Goal: Task Accomplishment & Management: Use online tool/utility

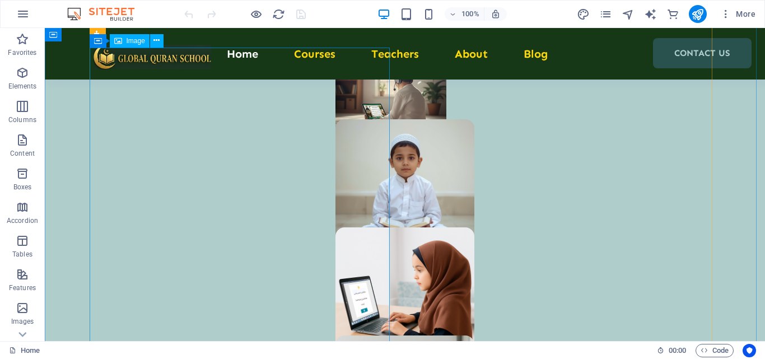
scroll to position [728, 0]
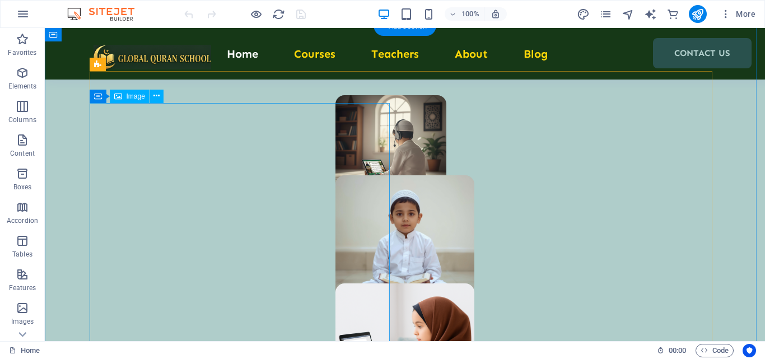
select select "px"
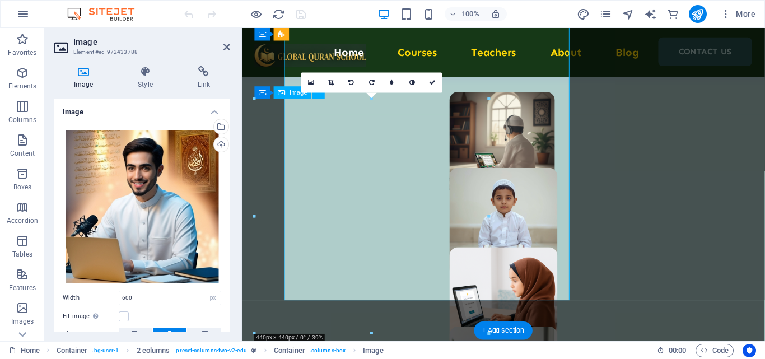
scroll to position [817, 0]
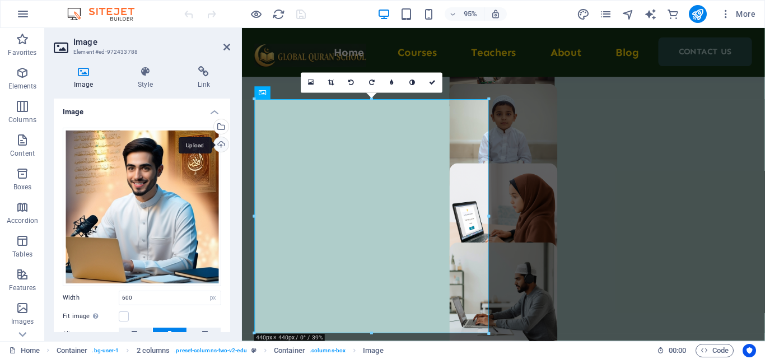
click at [222, 142] on div "Upload" at bounding box center [220, 145] width 17 height 17
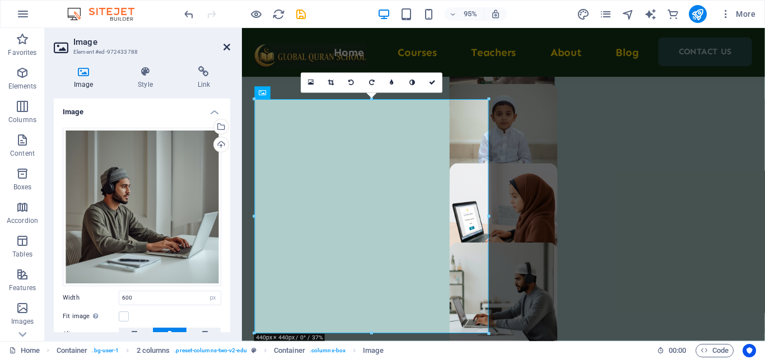
click at [226, 47] on icon at bounding box center [226, 47] width 7 height 9
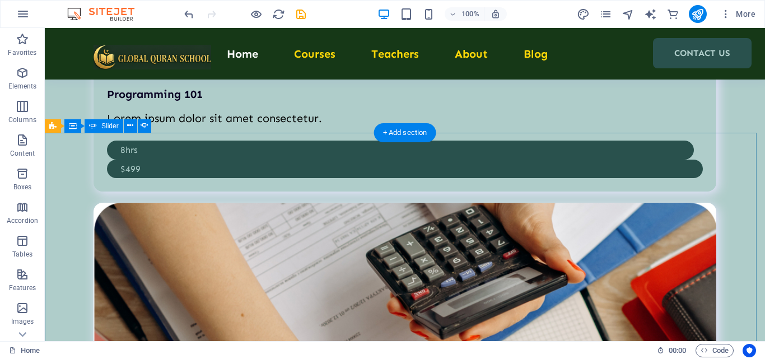
scroll to position [3585, 0]
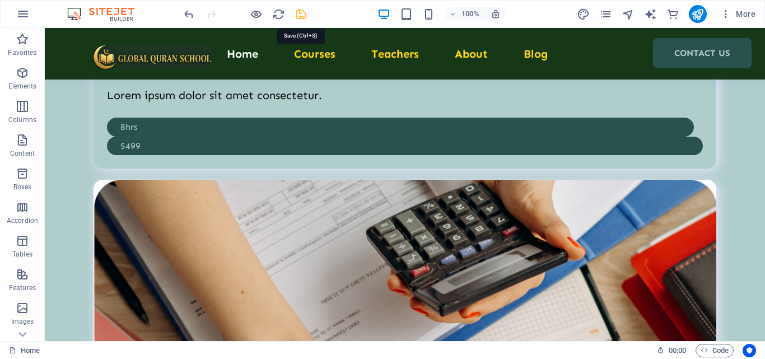
click at [299, 17] on icon "save" at bounding box center [301, 14] width 13 height 13
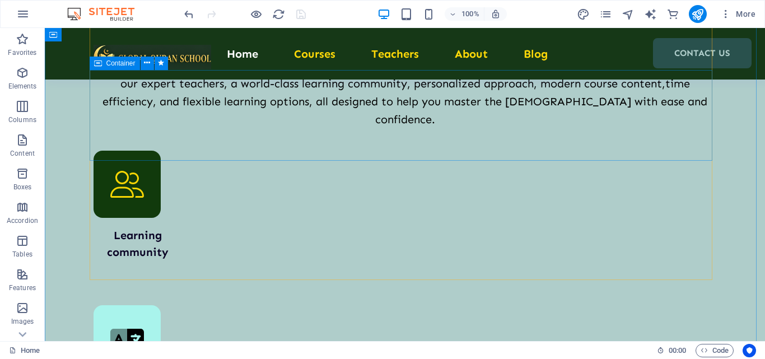
scroll to position [5265, 0]
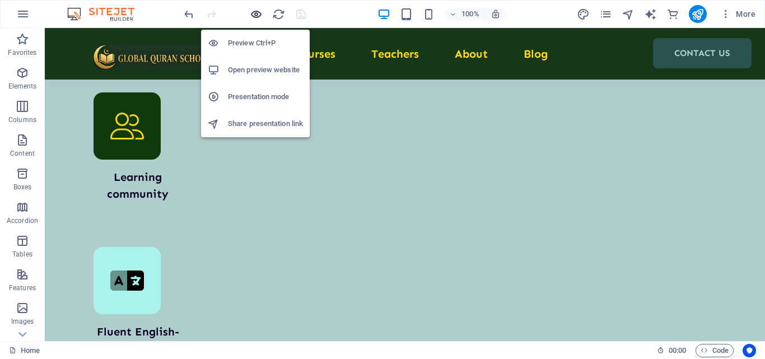
click at [251, 14] on icon "button" at bounding box center [256, 14] width 13 height 13
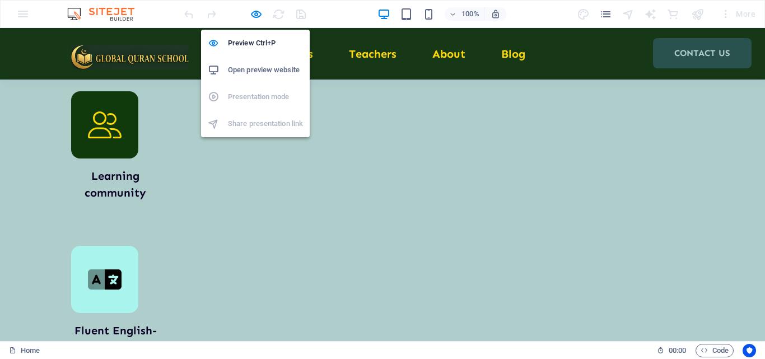
scroll to position [4827, 0]
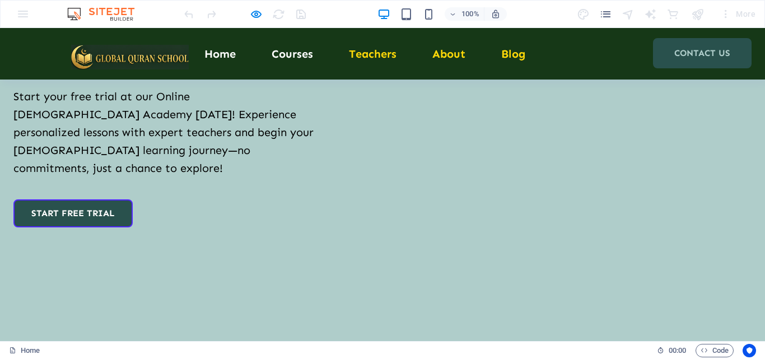
click at [288, 55] on link "Courses" at bounding box center [292, 53] width 41 height 11
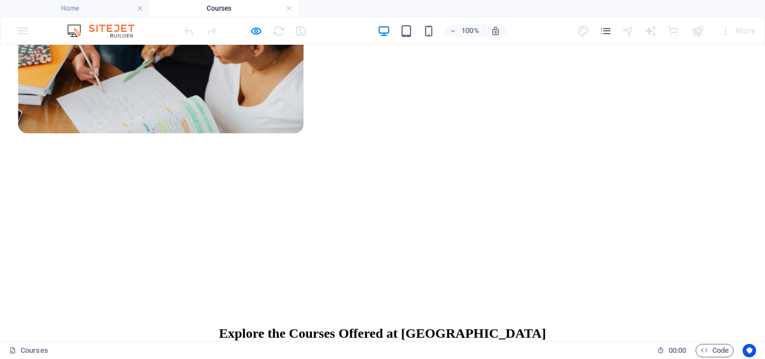
scroll to position [504, 0]
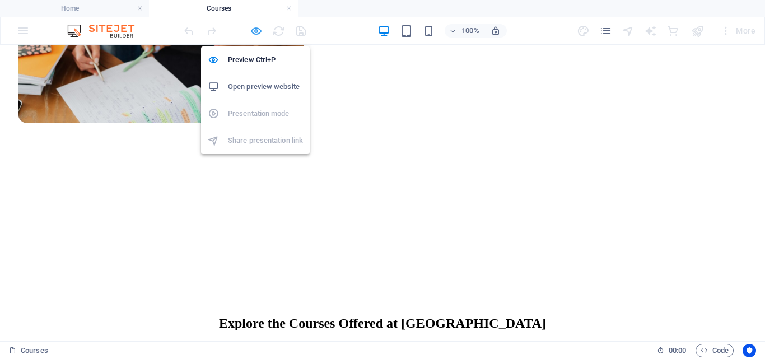
click at [253, 30] on icon "button" at bounding box center [256, 31] width 13 height 13
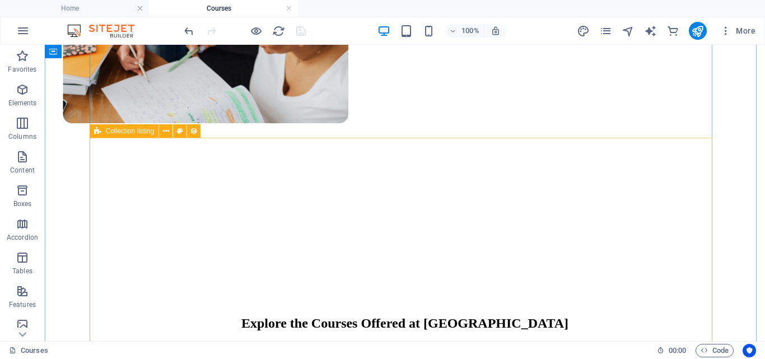
click at [148, 134] on span "Collection listing" at bounding box center [130, 131] width 49 height 7
select select "68d399a4fee31641ca0a4f83"
select select "createdAt_DESC"
select select "columns.our-top-course"
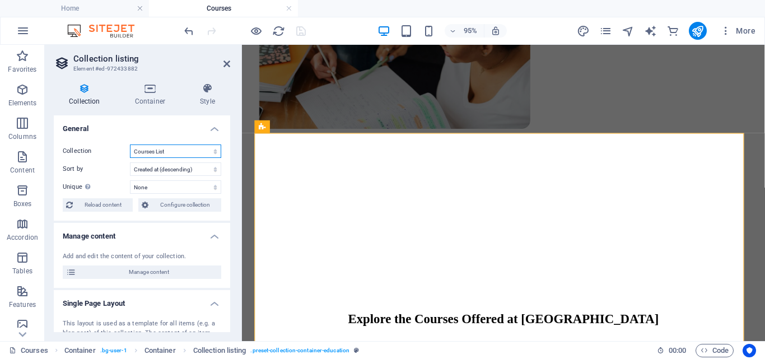
click at [158, 153] on select "Blog Articles Courses List Teachers List" at bounding box center [175, 151] width 91 height 13
click at [159, 153] on select "Blog Articles Courses List Teachers List" at bounding box center [175, 151] width 91 height 13
click at [167, 169] on select "Created at (ascending) Created at (descending) Updated at (ascending) Updated a…" at bounding box center [175, 168] width 91 height 13
select select "columns.our-top-course_ASC"
click at [130, 162] on select "Created at (ascending) Created at (descending) Updated at (ascending) Updated a…" at bounding box center [175, 168] width 91 height 13
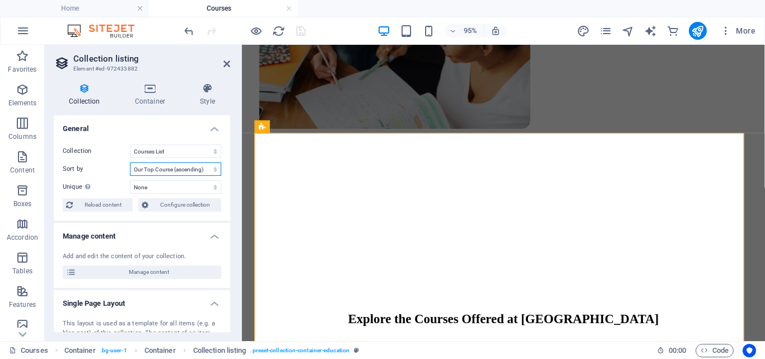
select select "68d399a4fee31641ca0a4f83"
select select "columns.our-top-course_ASC"
select select "columns.our-top-course"
click at [179, 170] on select "Created at (ascending) Created at (descending) Updated at (ascending) Updated a…" at bounding box center [175, 168] width 91 height 13
select select "columns.our-top-course_DESC"
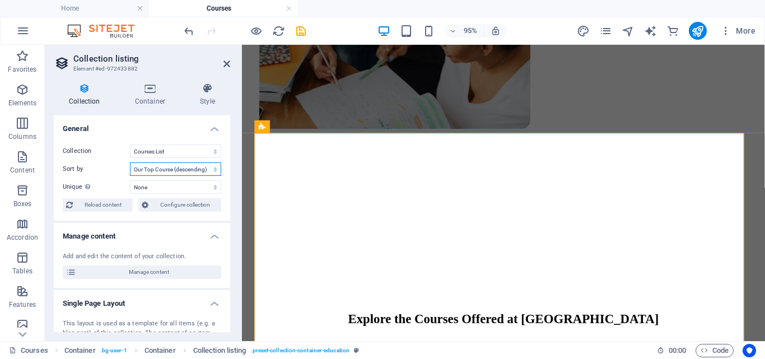
click at [130, 162] on select "Created at (ascending) Created at (descending) Updated at (ascending) Updated a…" at bounding box center [175, 168] width 91 height 13
select select "68d399a4fee31641ca0a4f83"
select select "columns.our-top-course_DESC"
select select "columns.our-top-course"
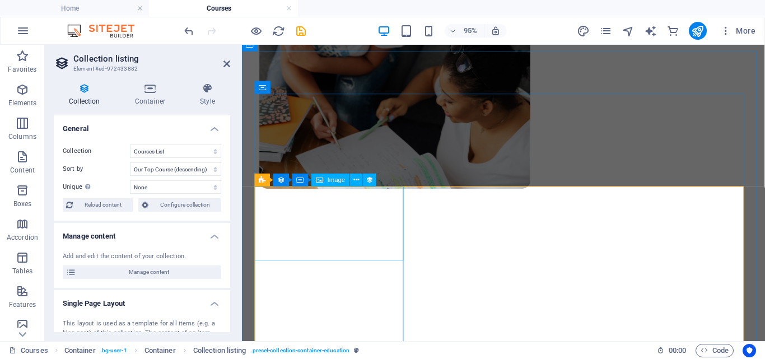
scroll to position [448, 0]
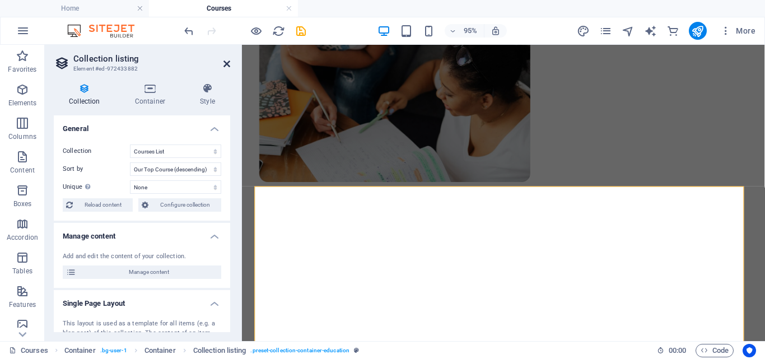
click at [224, 60] on icon at bounding box center [226, 63] width 7 height 9
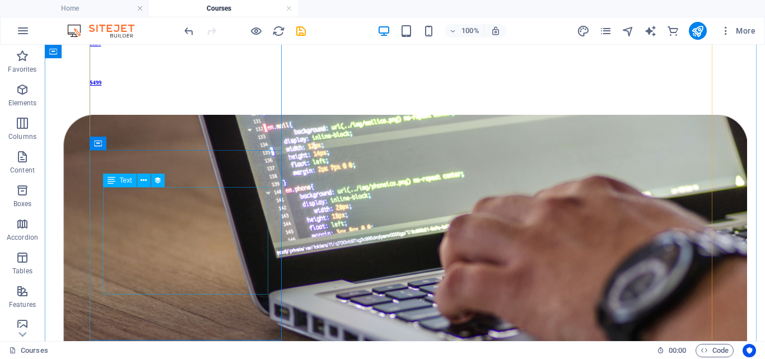
scroll to position [1344, 0]
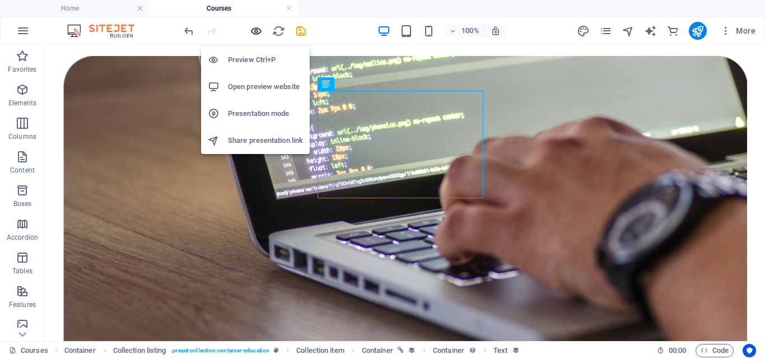
click at [255, 30] on icon "button" at bounding box center [256, 31] width 13 height 13
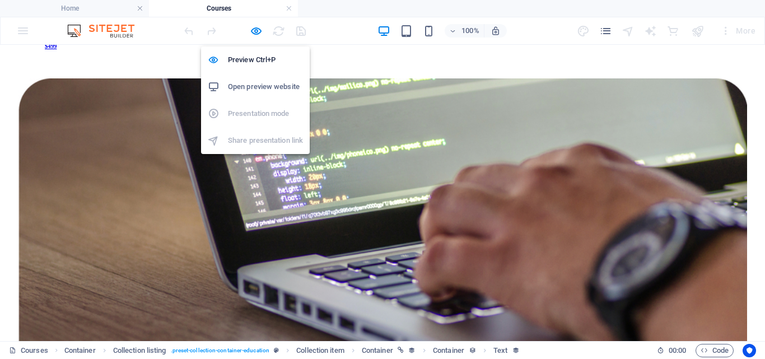
scroll to position [1294, 0]
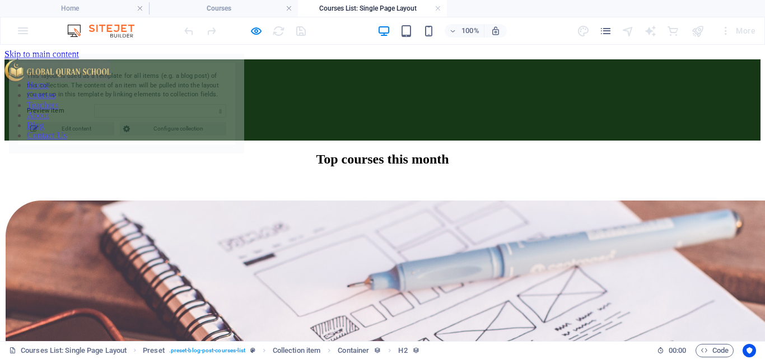
scroll to position [0, 0]
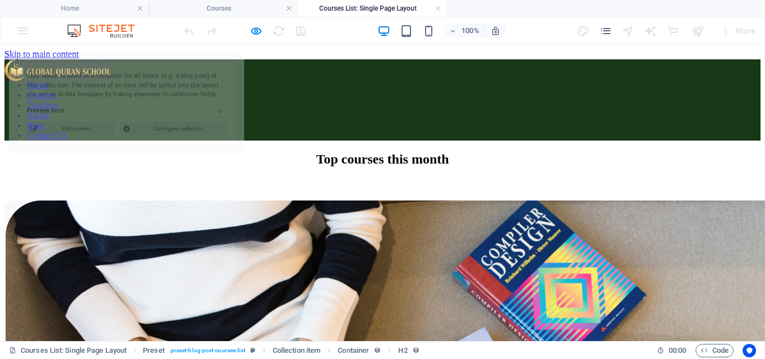
select select "68d399a4fee31641ca0a4f85"
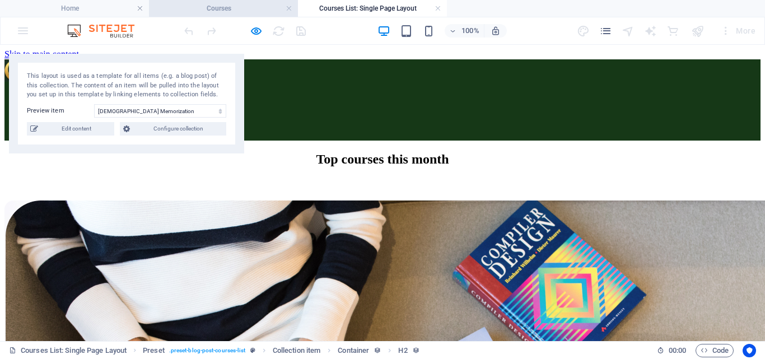
click at [245, 11] on h4 "Courses" at bounding box center [223, 8] width 149 height 12
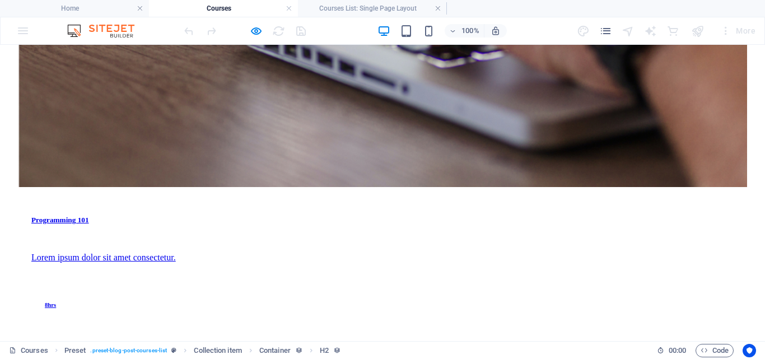
scroll to position [1574, 0]
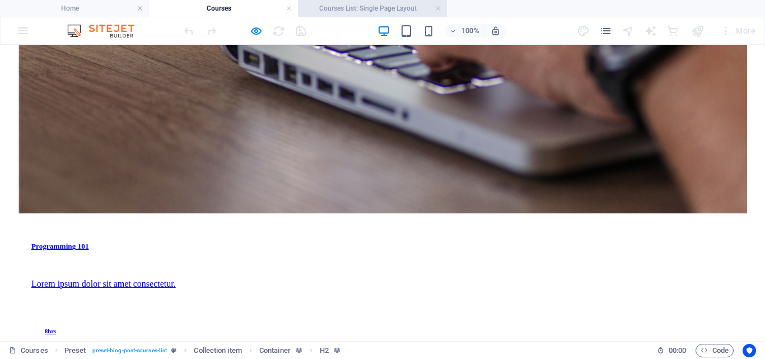
click at [353, 13] on h4 "Courses List: Single Page Layout" at bounding box center [372, 8] width 149 height 12
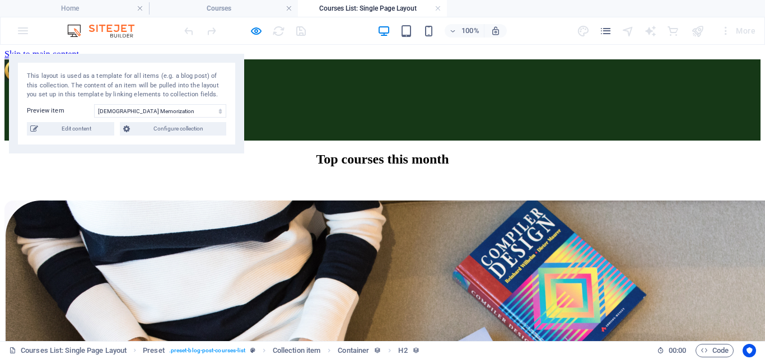
scroll to position [0, 0]
click at [173, 131] on span "Configure collection" at bounding box center [178, 128] width 90 height 13
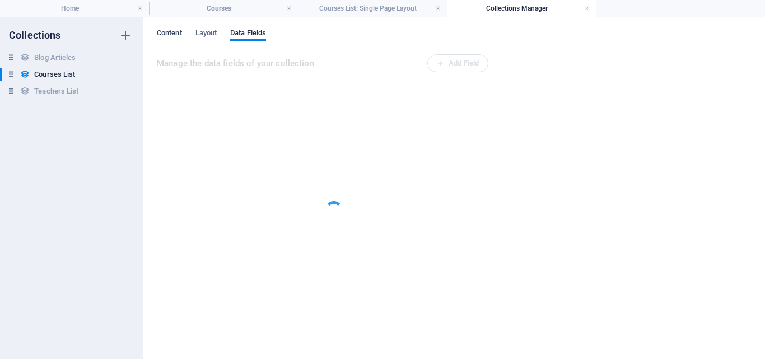
click at [173, 33] on span "Content" at bounding box center [169, 34] width 25 height 16
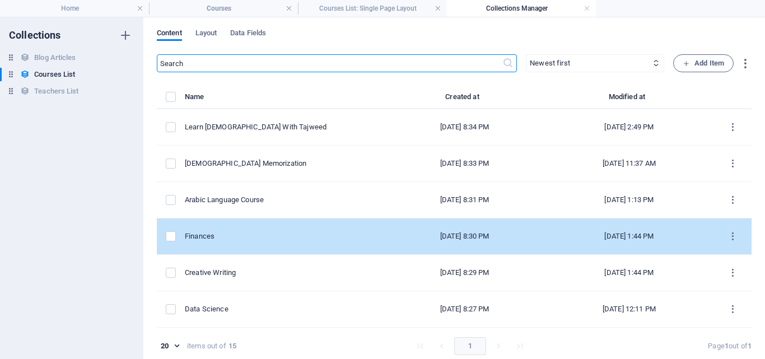
click at [239, 229] on td "Finances" at bounding box center [285, 236] width 200 height 36
select select "[DEMOGRAPHIC_DATA] With Tajweed"
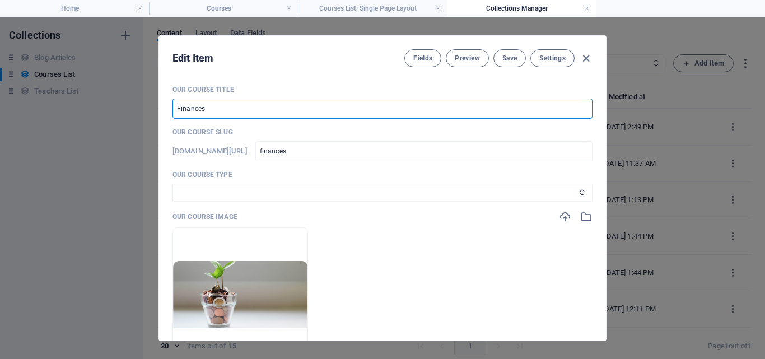
drag, startPoint x: 212, startPoint y: 110, endPoint x: 152, endPoint y: 106, distance: 59.5
click at [152, 106] on div "Edit Item Fields Preview Save Settings Our Course Title Finances ​ Our Course S…" at bounding box center [382, 188] width 765 height 342
paste input "Learn Noorani Qaida"
type input "Learn Noorani Qaida"
type input "learn-noorani-qaida"
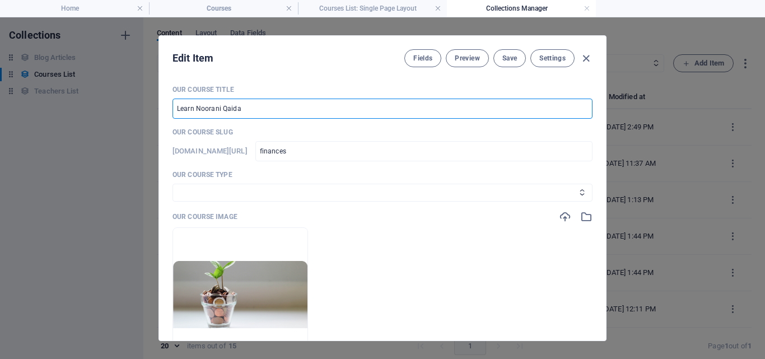
type input "learn-noorani-qaida"
type input "Learn Noorani Qaida"
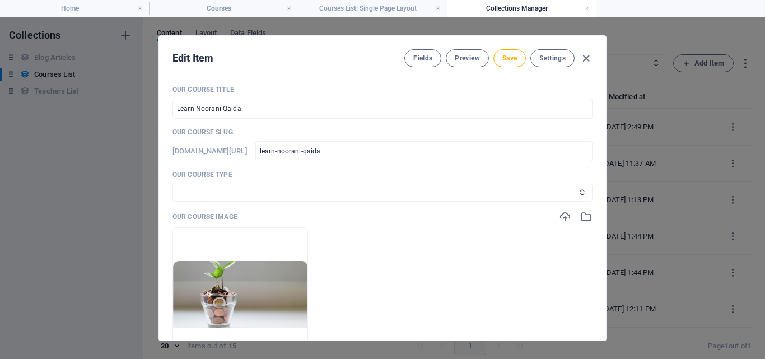
click at [398, 195] on select "Quran With Tajweed Arabic Language Course Quran Memorization Psychology Science…" at bounding box center [383, 193] width 420 height 18
select select "Learn Noorani Qaida Online"
click at [173, 184] on select "Quran With Tajweed Arabic Language Course Quran Memorization Psychology Science…" at bounding box center [383, 193] width 420 height 18
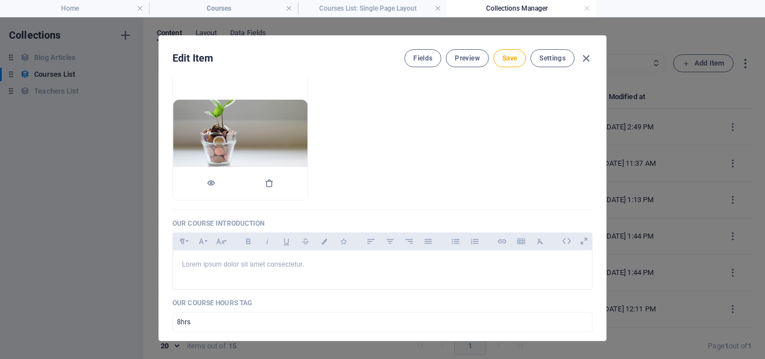
scroll to position [224, 0]
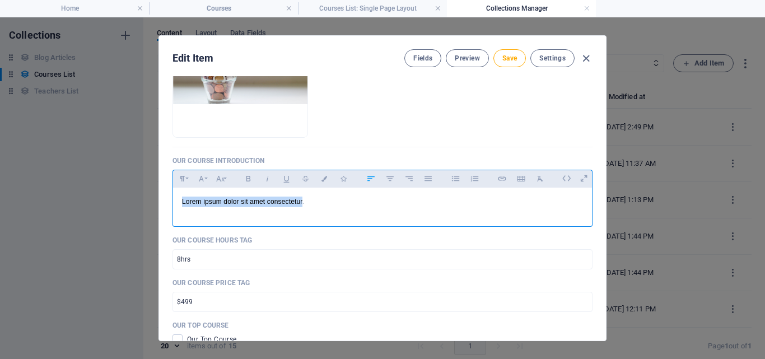
drag, startPoint x: 300, startPoint y: 199, endPoint x: 180, endPoint y: 205, distance: 120.6
click at [180, 205] on div "Lorem ipsum dolor sit amet consectetur." at bounding box center [382, 205] width 419 height 34
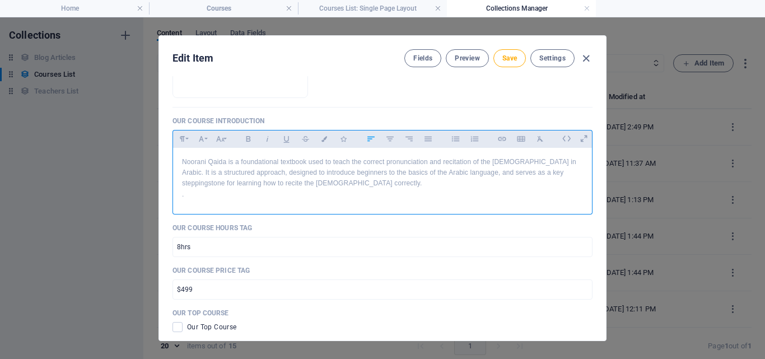
scroll to position [280, 0]
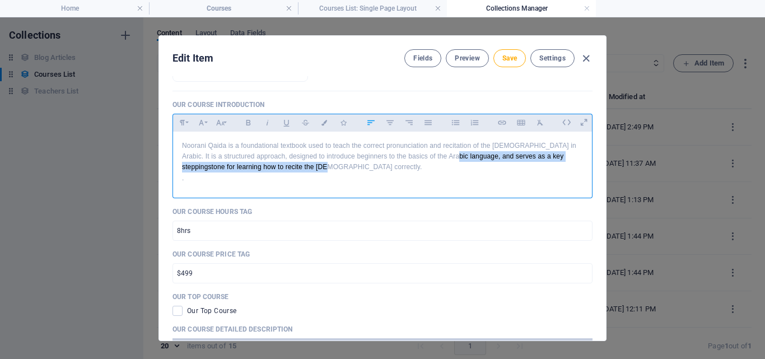
drag, startPoint x: 455, startPoint y: 155, endPoint x: 305, endPoint y: 166, distance: 150.0
click at [305, 166] on p "Noorani Qaida is a foundational textbook used to teach the correct pronunciatio…" at bounding box center [382, 157] width 401 height 32
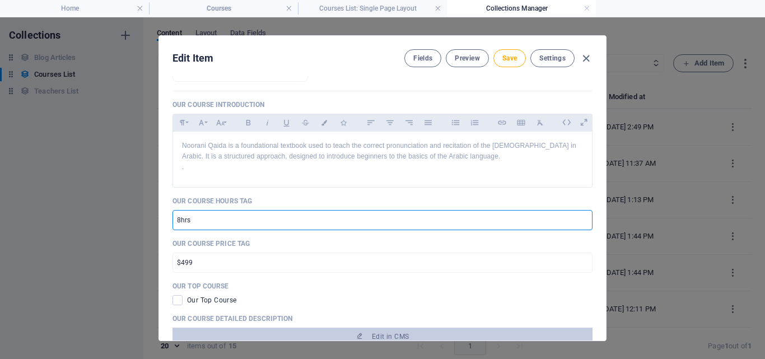
drag, startPoint x: 193, startPoint y: 218, endPoint x: 171, endPoint y: 221, distance: 22.0
click at [173, 221] on input "8hrs" at bounding box center [383, 220] width 420 height 20
paste input "2x/week"
type input "2x/week"
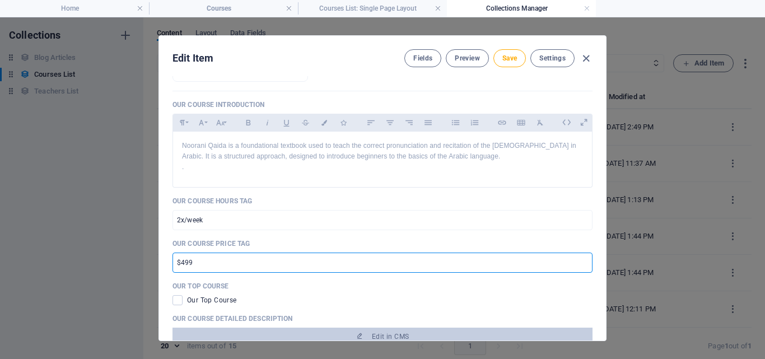
drag, startPoint x: 193, startPoint y: 263, endPoint x: 173, endPoint y: 266, distance: 20.4
click at [173, 266] on input "$499" at bounding box center [383, 263] width 420 height 20
paste input "5"
click at [184, 264] on input "$45" at bounding box center [383, 263] width 420 height 20
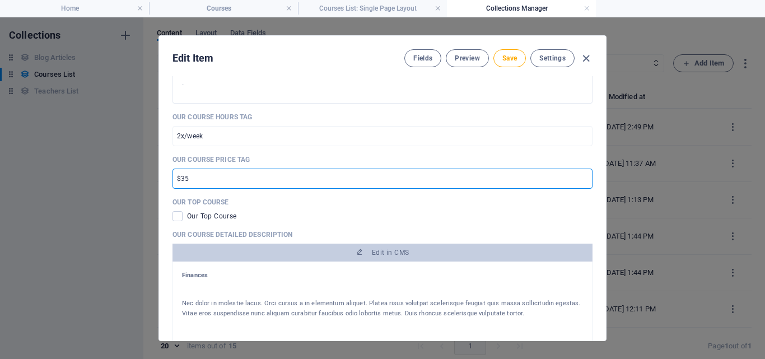
scroll to position [448, 0]
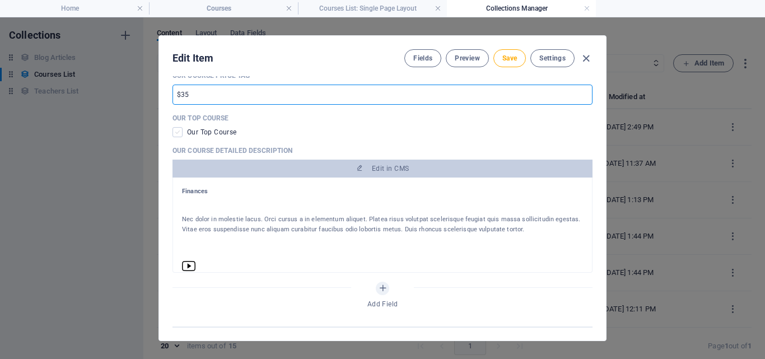
type input "$35"
click at [177, 130] on span at bounding box center [178, 132] width 10 height 10
click at [177, 130] on input "checkbox" at bounding box center [180, 132] width 15 height 10
checkbox input "true"
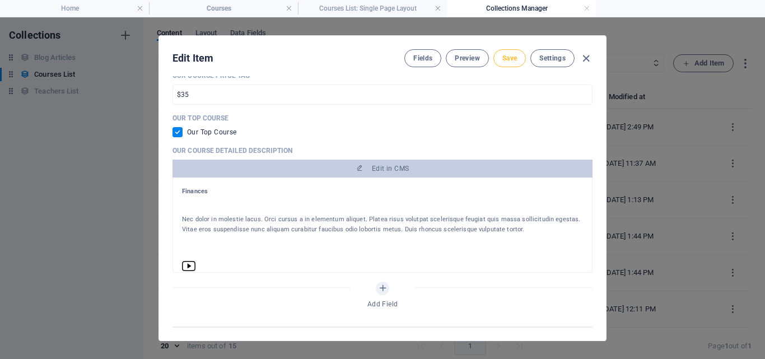
click at [510, 59] on span "Save" at bounding box center [509, 58] width 15 height 9
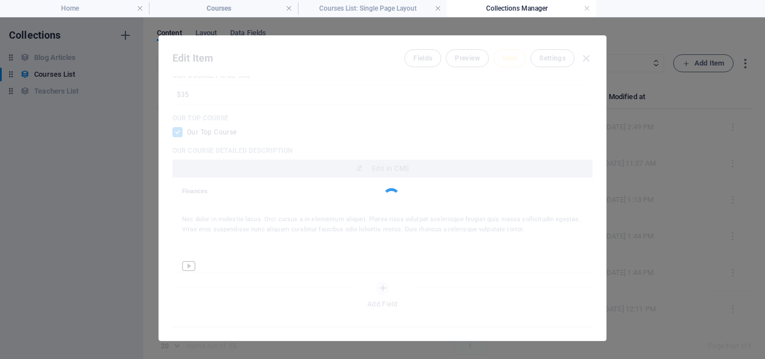
type input "learn-noorani-qaida"
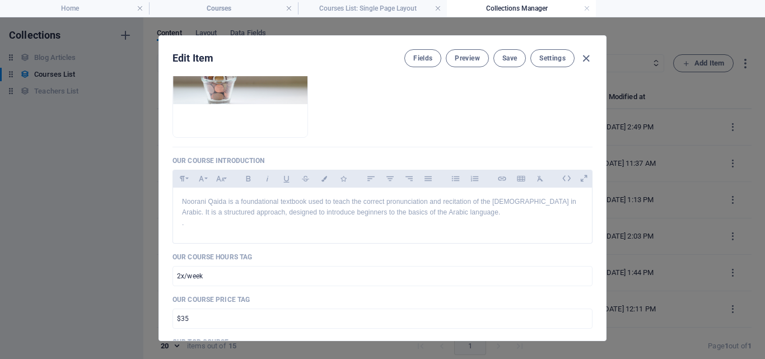
scroll to position [336, 0]
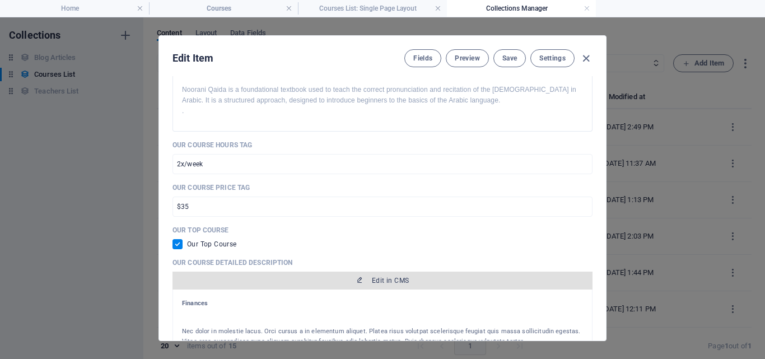
click at [365, 279] on span "Edit in CMS" at bounding box center [382, 280] width 411 height 9
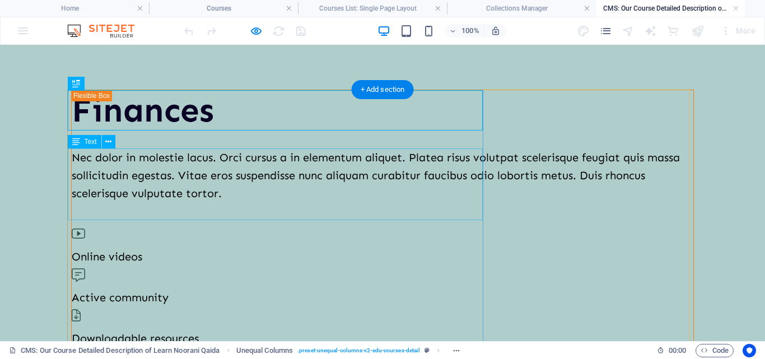
scroll to position [0, 0]
click at [186, 119] on div "Finances" at bounding box center [383, 110] width 622 height 40
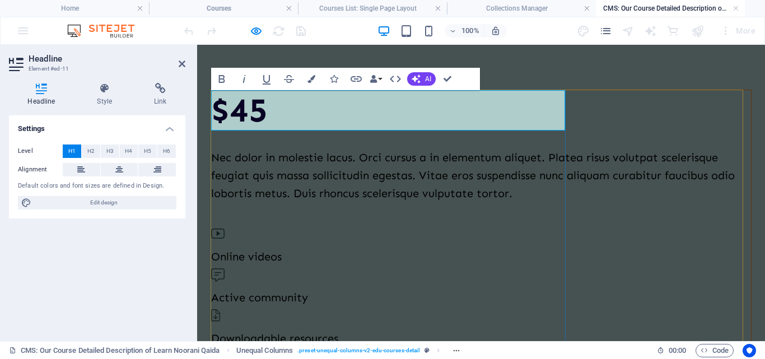
scroll to position [0, 5]
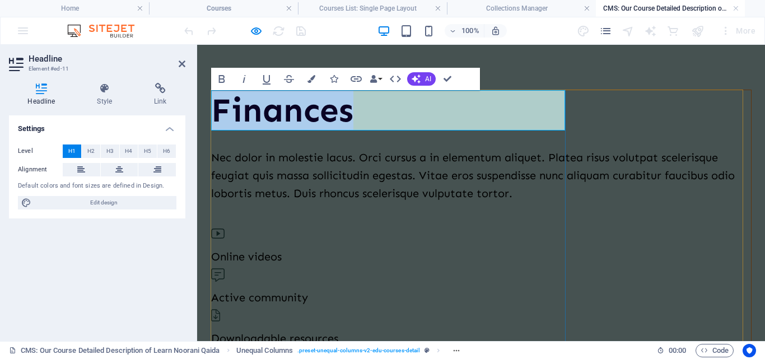
click at [352, 118] on h1 "Finances" at bounding box center [481, 110] width 540 height 40
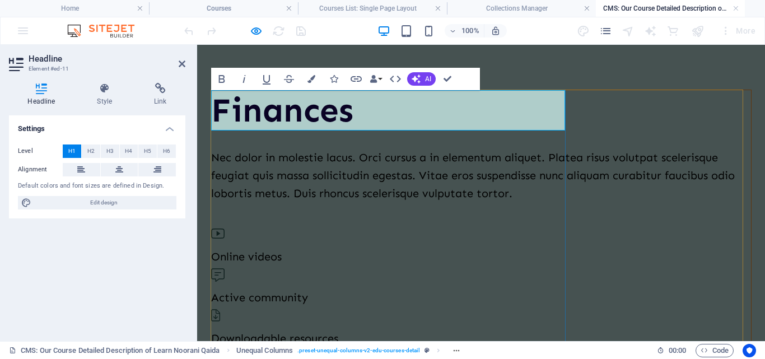
click at [352, 118] on h1 "Finances" at bounding box center [481, 110] width 540 height 40
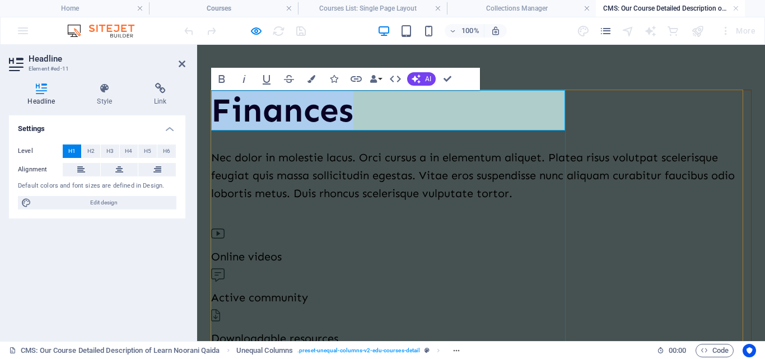
drag, startPoint x: 350, startPoint y: 118, endPoint x: 291, endPoint y: 110, distance: 58.9
click at [291, 110] on h1 "Finances" at bounding box center [481, 110] width 540 height 40
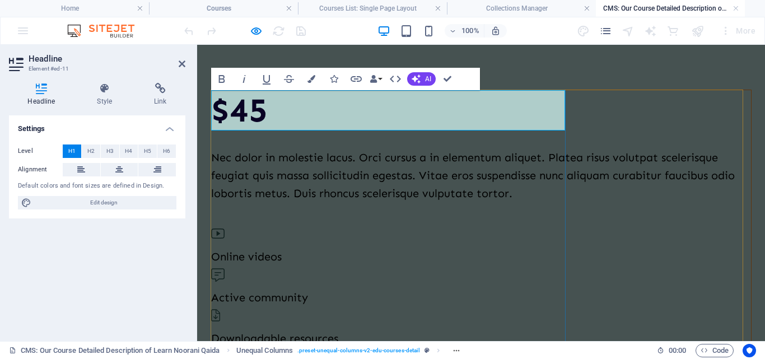
click at [257, 107] on h1 "$45" at bounding box center [481, 110] width 540 height 40
drag, startPoint x: 268, startPoint y: 117, endPoint x: 218, endPoint y: 114, distance: 49.3
click at [218, 114] on h1 "$45" at bounding box center [481, 110] width 540 height 40
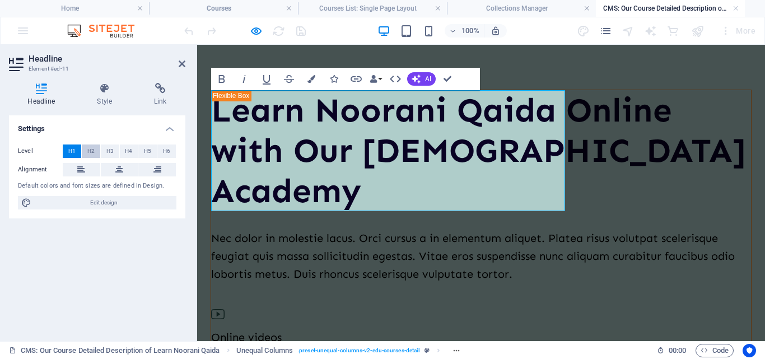
click at [91, 150] on span "H2" at bounding box center [90, 151] width 7 height 13
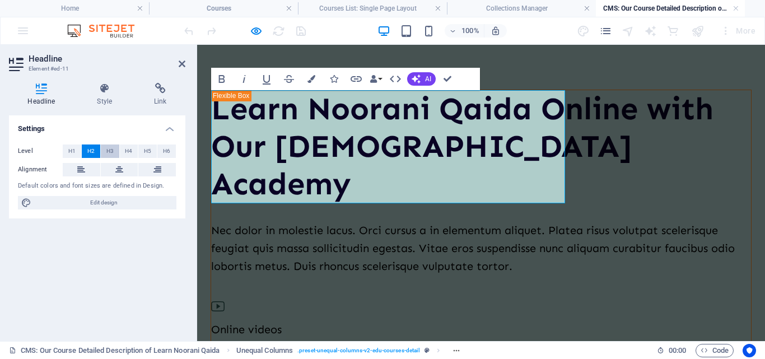
click at [104, 150] on button "H3" at bounding box center [110, 151] width 18 height 13
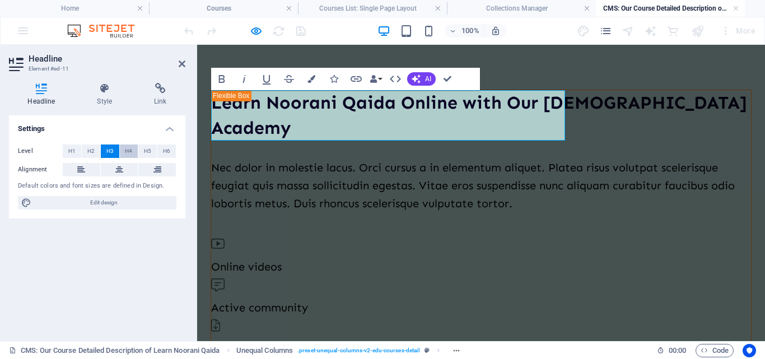
click at [132, 153] on span "H4" at bounding box center [128, 151] width 7 height 13
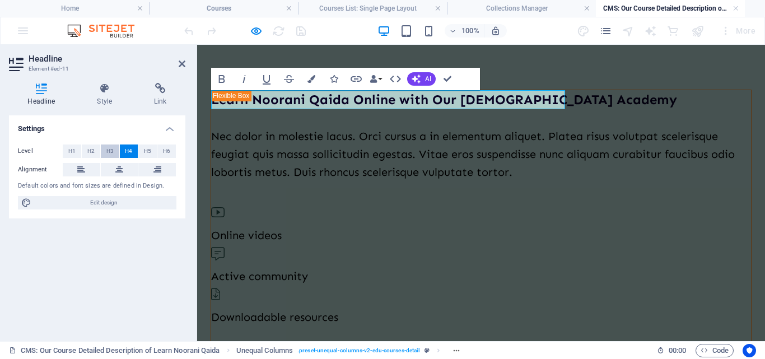
click at [113, 155] on span "H3" at bounding box center [109, 151] width 7 height 13
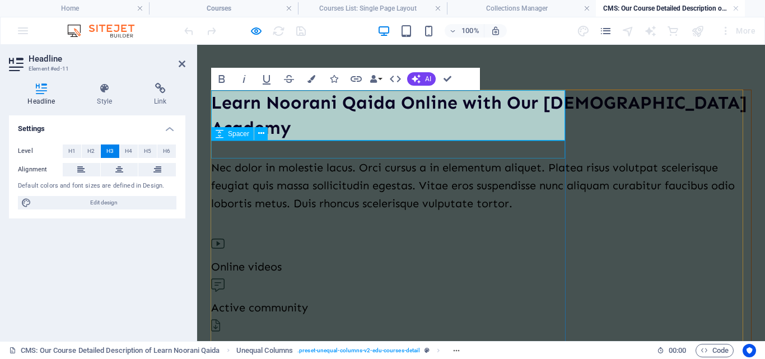
drag, startPoint x: 225, startPoint y: 164, endPoint x: 421, endPoint y: 164, distance: 195.5
click at [421, 164] on div "Nec dolor in molestie lacus. Orci cursus a in elementum aliquet. Platea risus v…" at bounding box center [481, 186] width 540 height 54
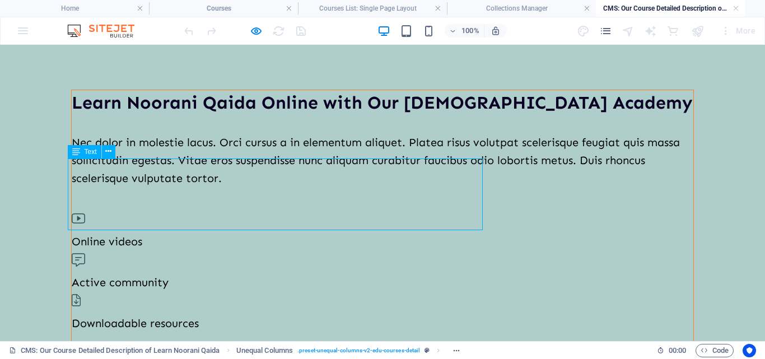
click at [223, 164] on div "Nec dolor in molestie lacus. Orci cursus a in elementum aliquet. Platea risus v…" at bounding box center [383, 160] width 622 height 54
click at [223, 187] on div "Nec dolor in molestie lacus. Orci cursus a in elementum aliquet. Platea risus v…" at bounding box center [383, 160] width 622 height 54
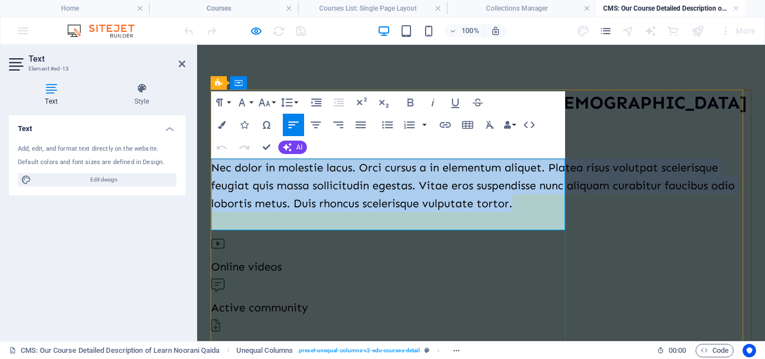
drag, startPoint x: 541, startPoint y: 223, endPoint x: 211, endPoint y: 163, distance: 335.3
click at [211, 163] on p "Nec dolor in molestie lacus. Orci cursus a in elementum aliquet. Platea risus v…" at bounding box center [481, 186] width 540 height 54
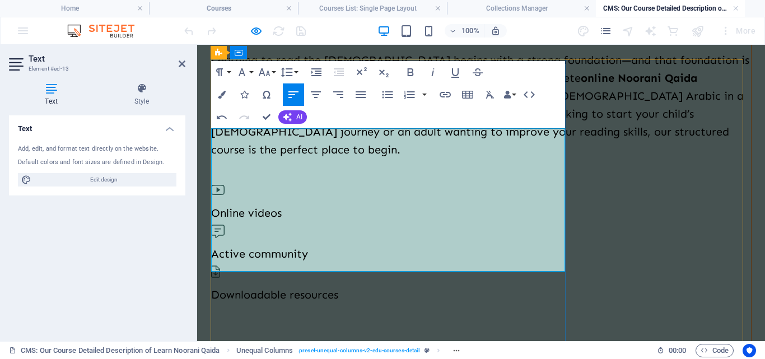
scroll to position [112, 0]
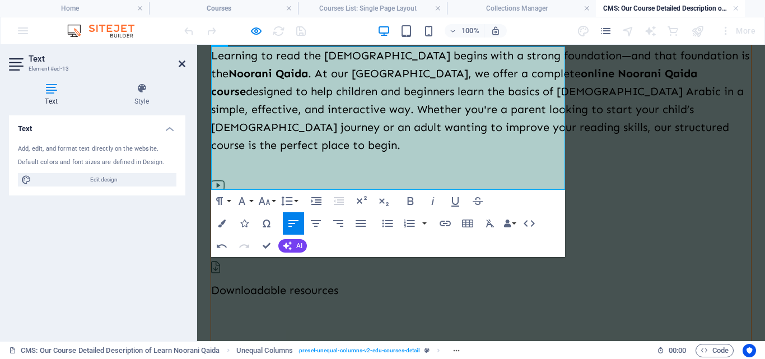
click at [183, 64] on icon at bounding box center [182, 63] width 7 height 9
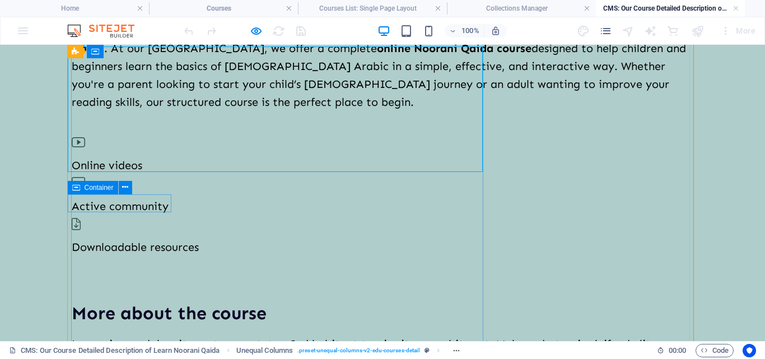
click at [82, 174] on div "Online videos" at bounding box center [383, 153] width 622 height 41
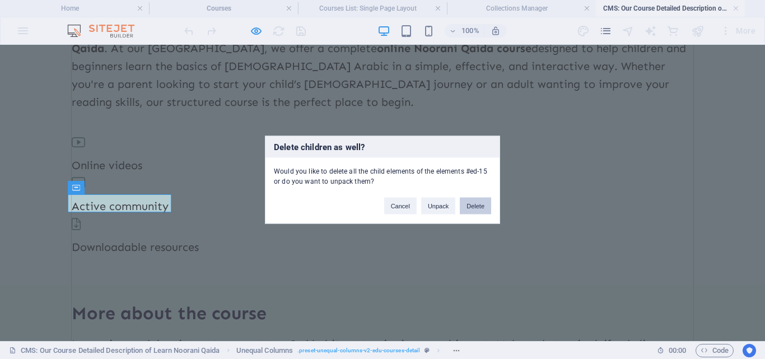
click at [479, 207] on button "Delete" at bounding box center [475, 205] width 31 height 17
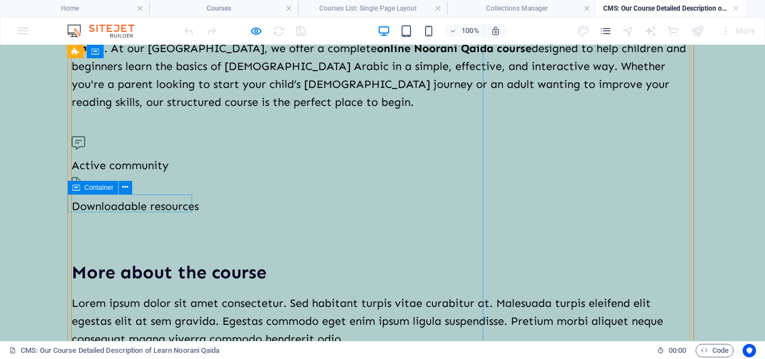
click at [85, 174] on div "Active community" at bounding box center [383, 153] width 622 height 41
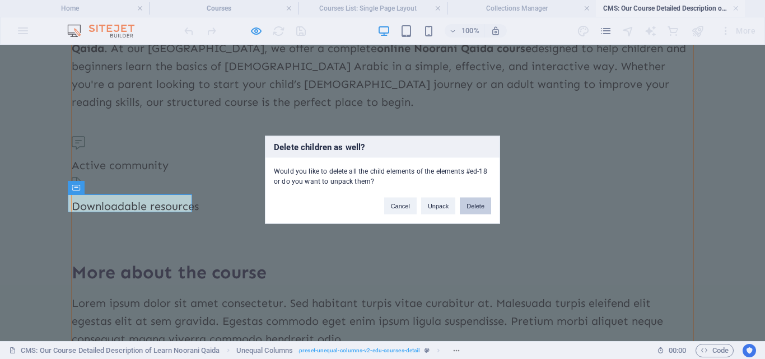
click at [485, 210] on button "Delete" at bounding box center [475, 205] width 31 height 17
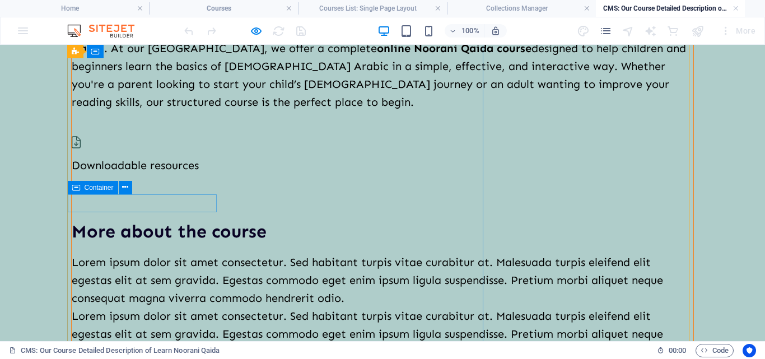
click at [81, 174] on div "Downloadable resources" at bounding box center [383, 153] width 622 height 41
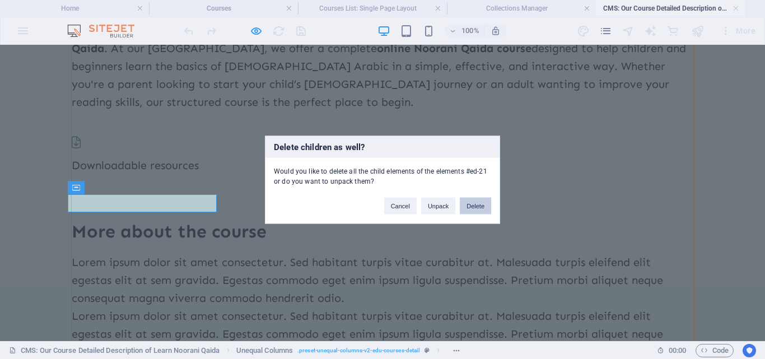
click at [477, 207] on button "Delete" at bounding box center [475, 205] width 31 height 17
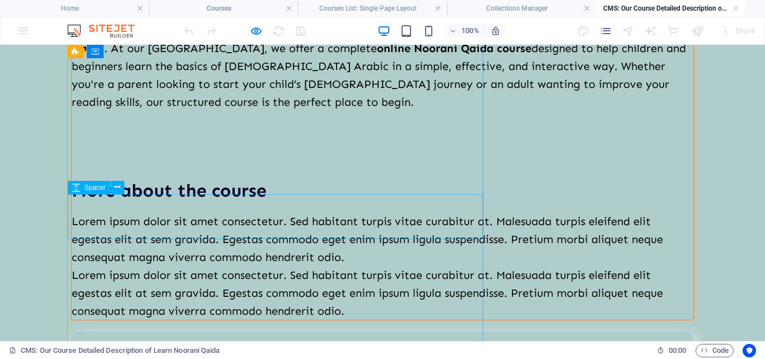
click at [146, 178] on div at bounding box center [383, 155] width 622 height 45
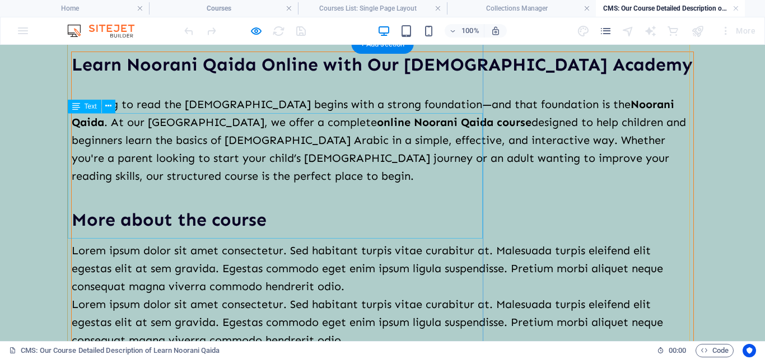
scroll to position [56, 0]
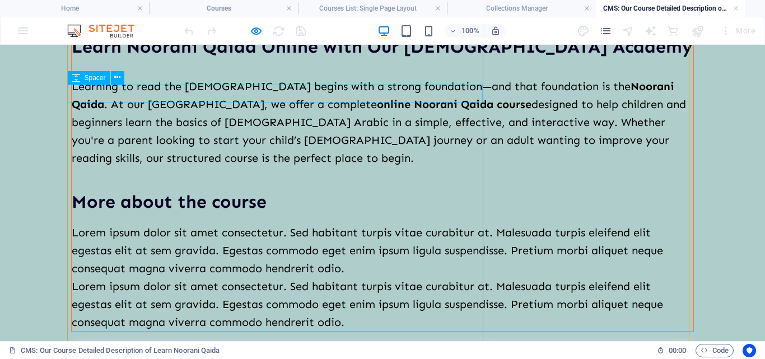
click at [136, 77] on div at bounding box center [383, 68] width 622 height 18
select select "px"
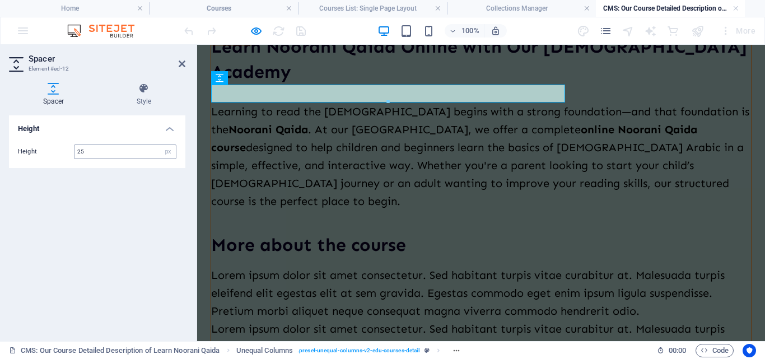
type input "25"
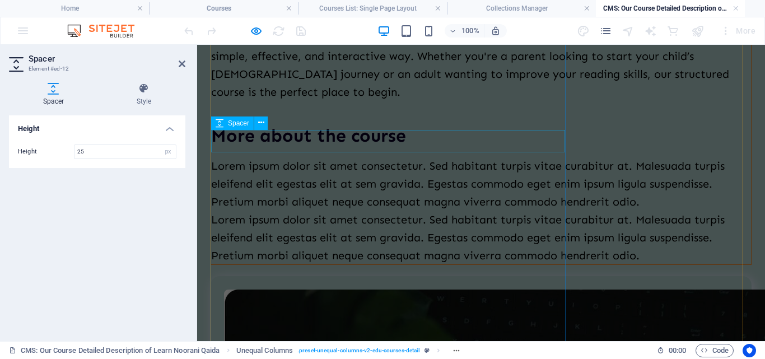
scroll to position [168, 0]
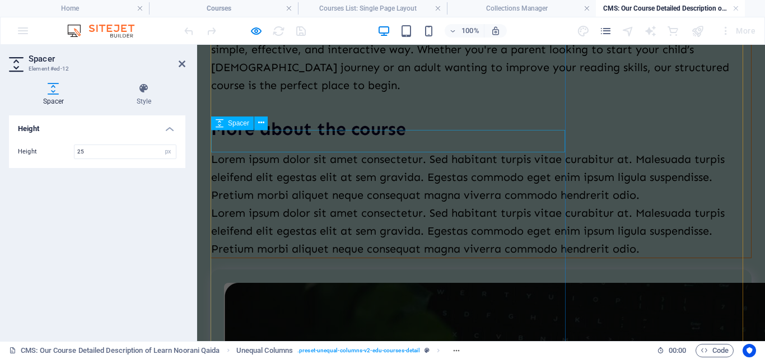
click at [240, 117] on div at bounding box center [481, 105] width 540 height 22
select select "px"
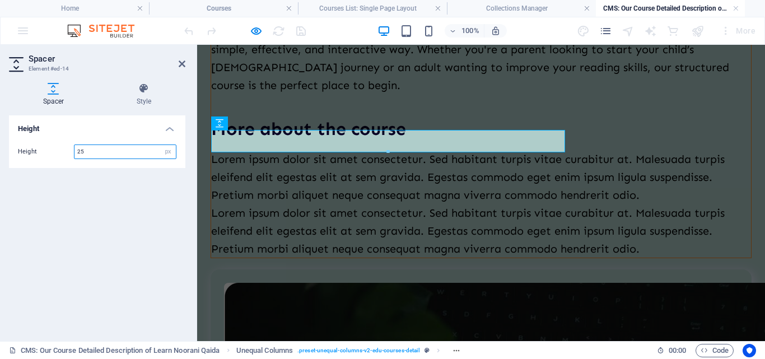
type input "25"
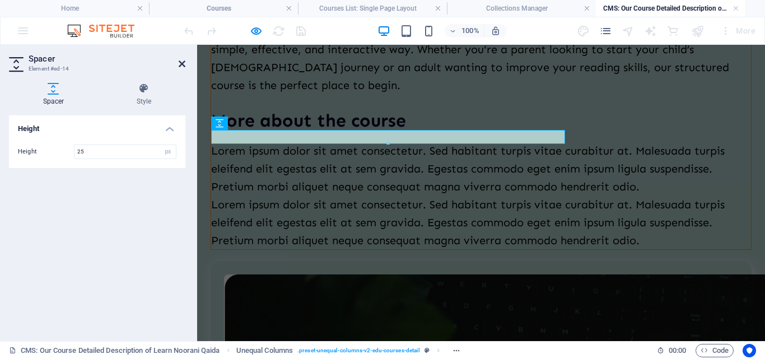
click at [179, 60] on icon at bounding box center [182, 63] width 7 height 9
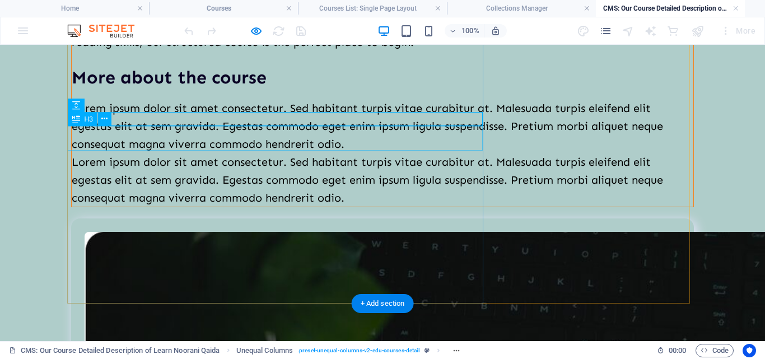
click at [182, 90] on div "More about the course" at bounding box center [383, 77] width 622 height 25
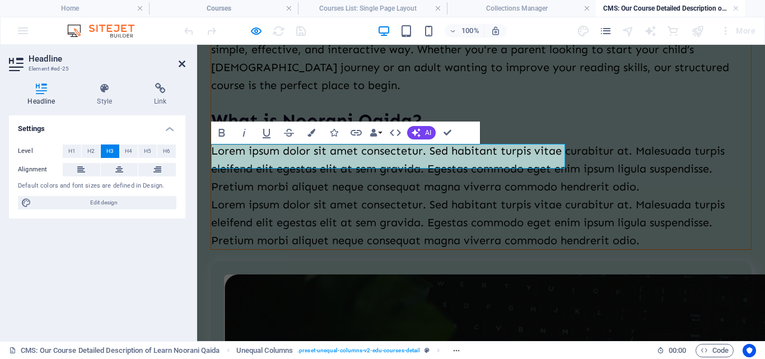
click at [180, 68] on icon at bounding box center [182, 63] width 7 height 9
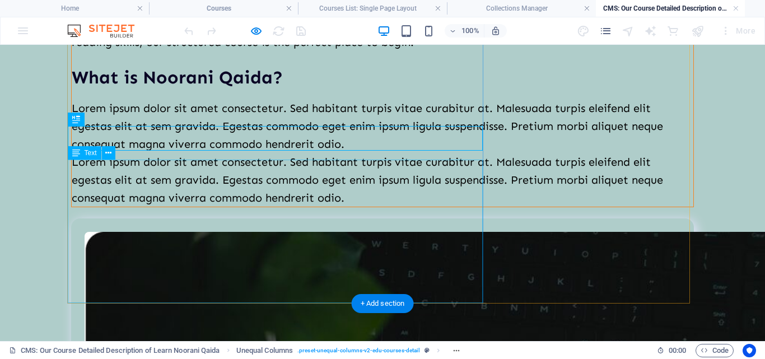
click at [111, 171] on div "Lorem ipsum dolor sit amet consectetur. Sed habitant turpis vitae curabitur at.…" at bounding box center [383, 153] width 622 height 108
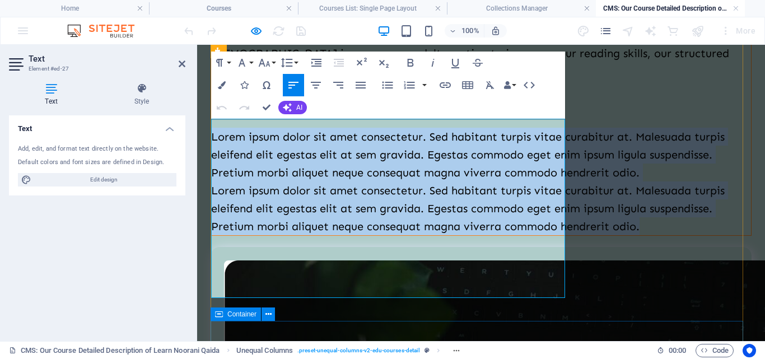
scroll to position [300, 0]
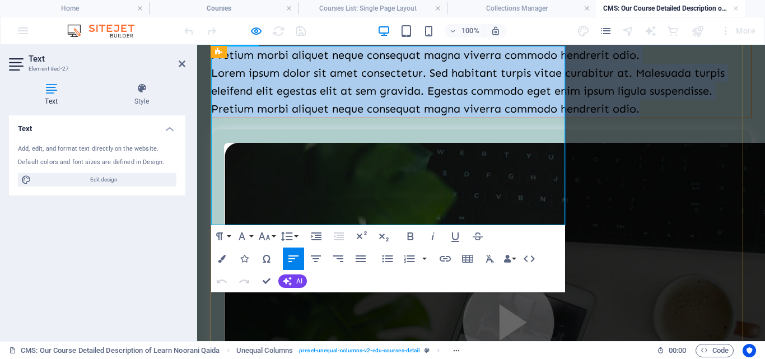
drag, startPoint x: 214, startPoint y: 187, endPoint x: 292, endPoint y: 215, distance: 82.9
click at [292, 118] on div "Lorem ipsum dolor sit amet consectetur. Sed habitant turpis vitae curabitur at.…" at bounding box center [481, 64] width 540 height 108
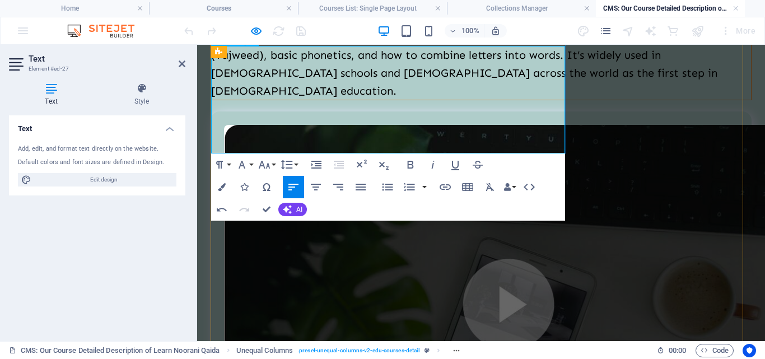
click at [176, 66] on header "Text Element #ed-27" at bounding box center [97, 59] width 176 height 29
click at [179, 66] on icon at bounding box center [182, 63] width 7 height 9
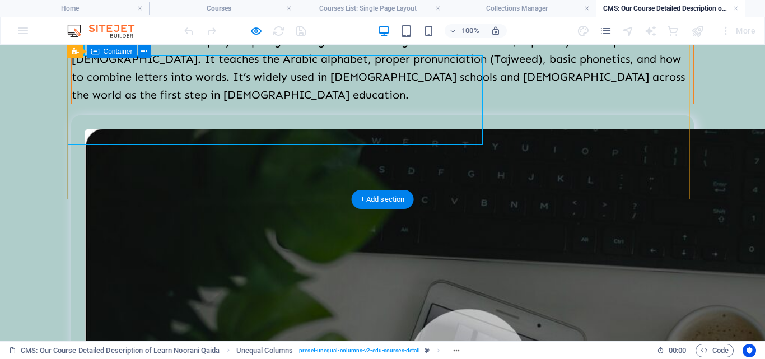
scroll to position [224, 0]
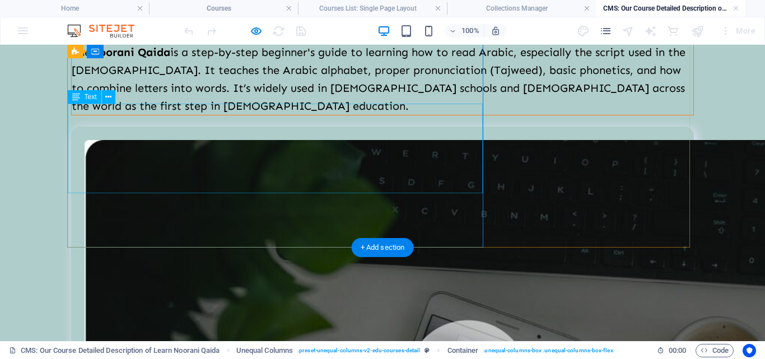
click at [358, 115] on div "The Noorani Qaida is a step-by-step beginner's guide to learning how to read Ar…" at bounding box center [383, 79] width 622 height 72
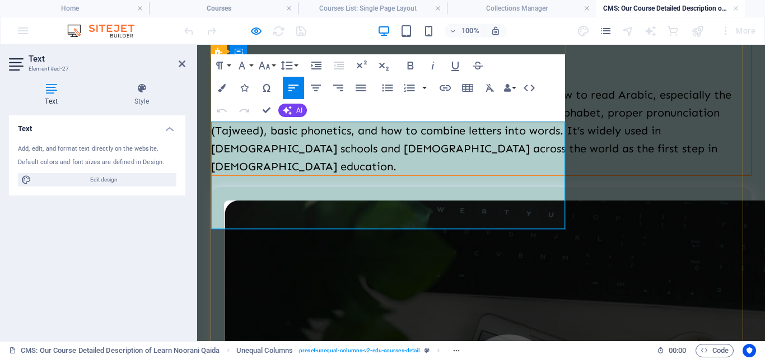
click at [360, 175] on p "The Noorani Qaida is a step-by-step beginner's guide to learning how to read Ar…" at bounding box center [481, 131] width 540 height 90
click at [183, 62] on icon at bounding box center [182, 63] width 7 height 9
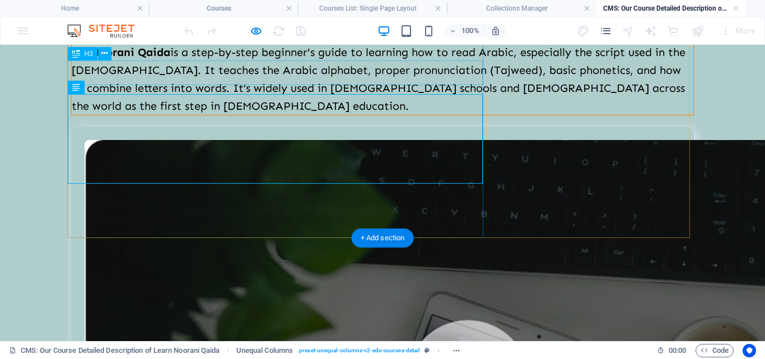
scroll to position [280, 0]
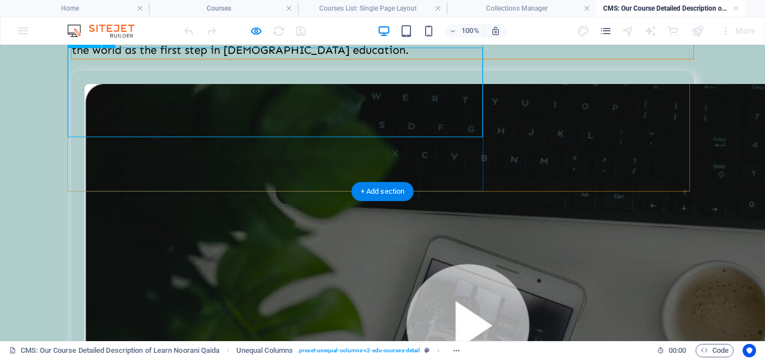
click at [153, 59] on div "The Noorani Qaida is a step-by-step beginner's guide to learning how to read Ar…" at bounding box center [383, 23] width 622 height 72
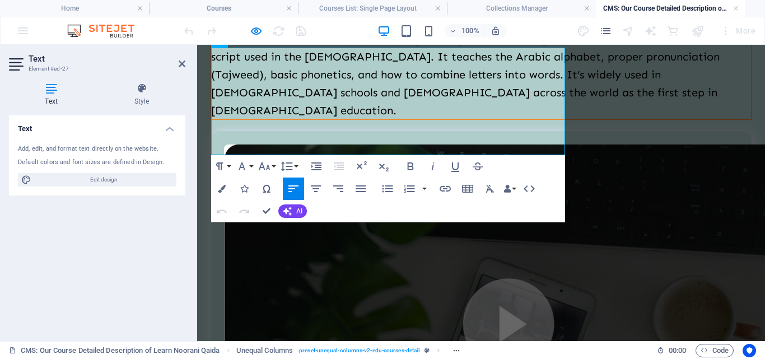
scroll to position [298, 0]
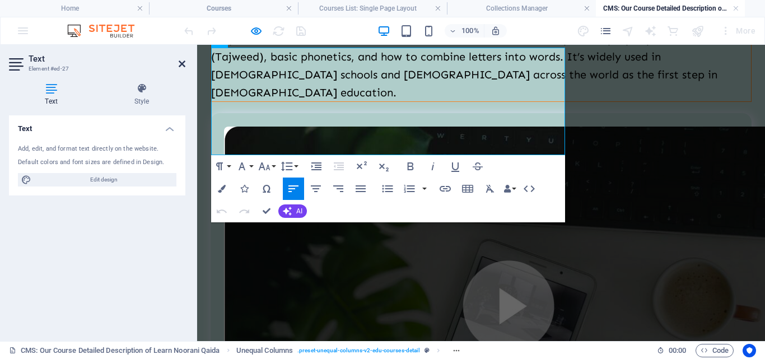
click at [184, 66] on icon at bounding box center [182, 63] width 7 height 9
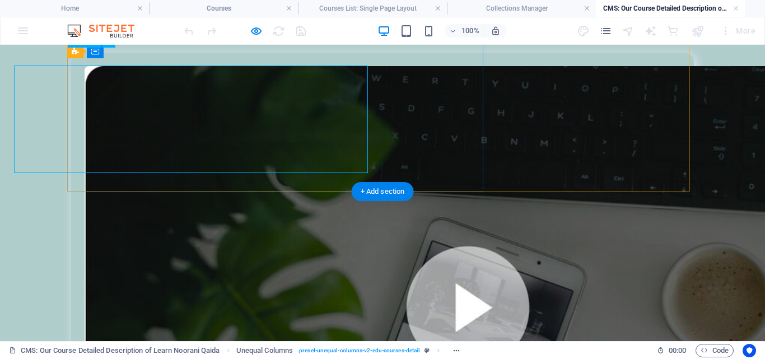
scroll to position [280, 0]
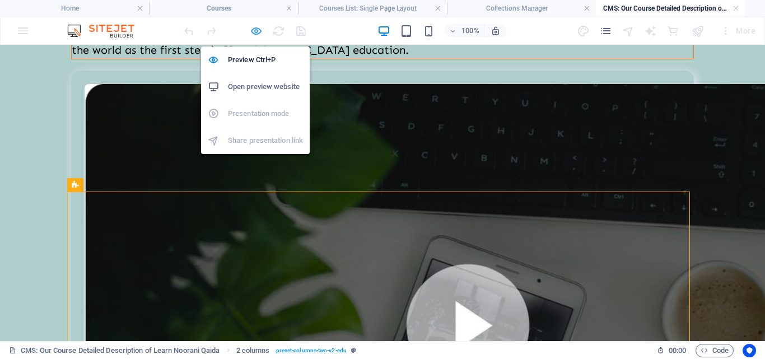
click at [254, 31] on icon "button" at bounding box center [256, 31] width 13 height 13
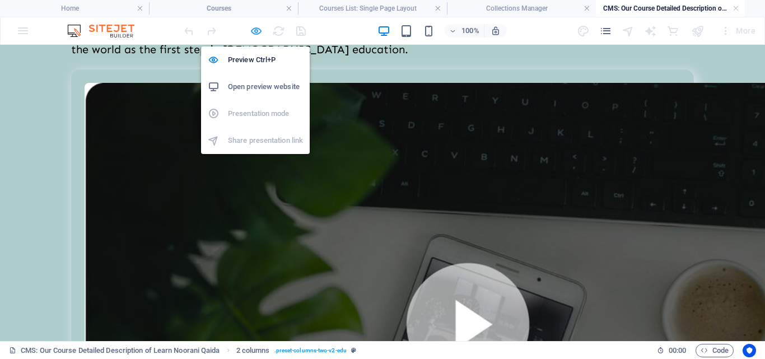
click at [258, 31] on icon "button" at bounding box center [256, 31] width 13 height 13
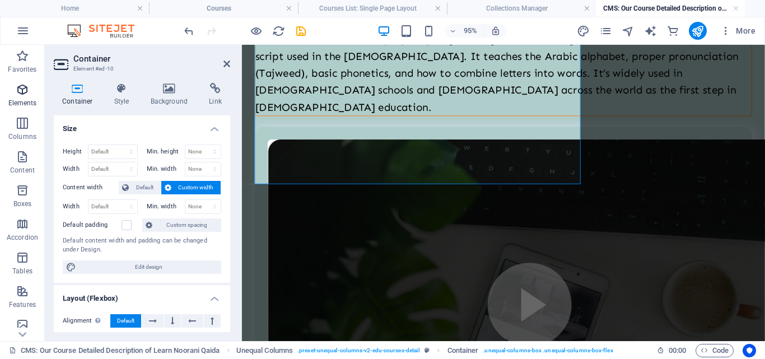
click at [25, 100] on p "Elements" at bounding box center [22, 103] width 29 height 9
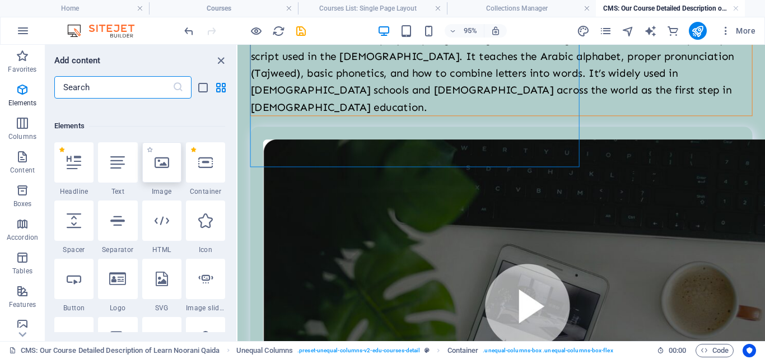
scroll to position [119, 0]
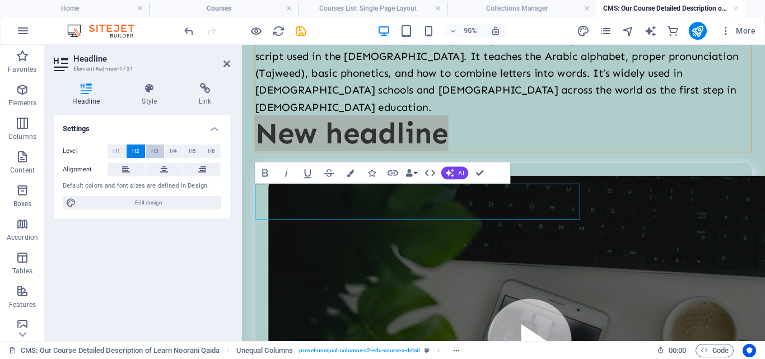
click at [159, 148] on button "H3" at bounding box center [155, 151] width 18 height 13
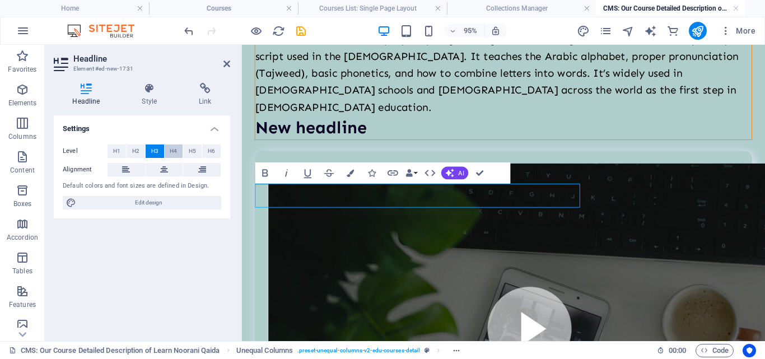
click at [169, 149] on button "H4" at bounding box center [174, 151] width 18 height 13
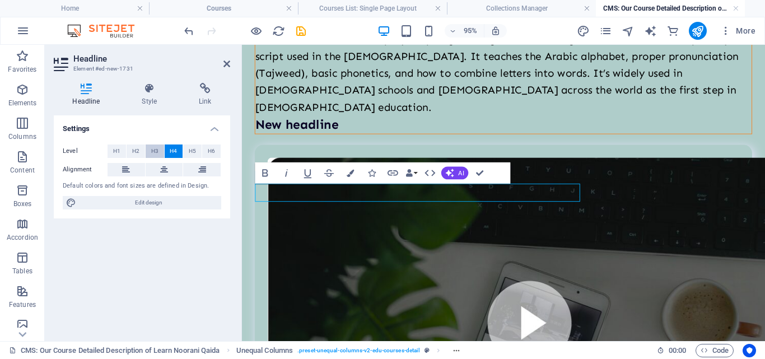
click at [159, 154] on button "H3" at bounding box center [155, 151] width 18 height 13
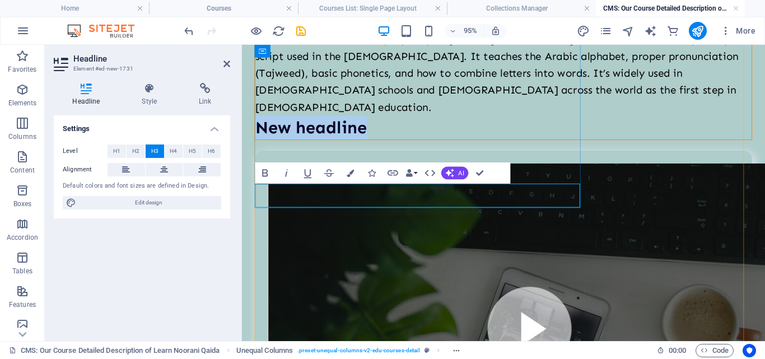
drag, startPoint x: 374, startPoint y: 205, endPoint x: 257, endPoint y: 201, distance: 116.6
click at [258, 145] on h3 "New headline" at bounding box center [517, 131] width 523 height 25
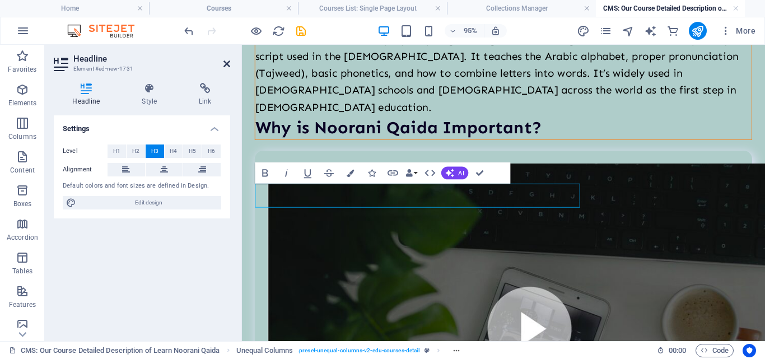
click at [226, 62] on icon at bounding box center [226, 63] width 7 height 9
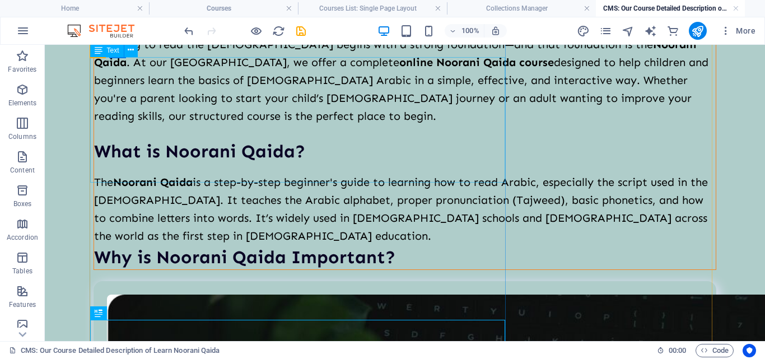
scroll to position [206, 0]
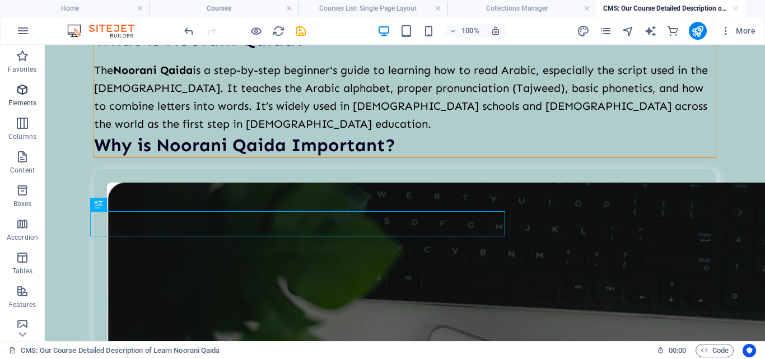
click at [24, 90] on icon "button" at bounding box center [22, 89] width 13 height 13
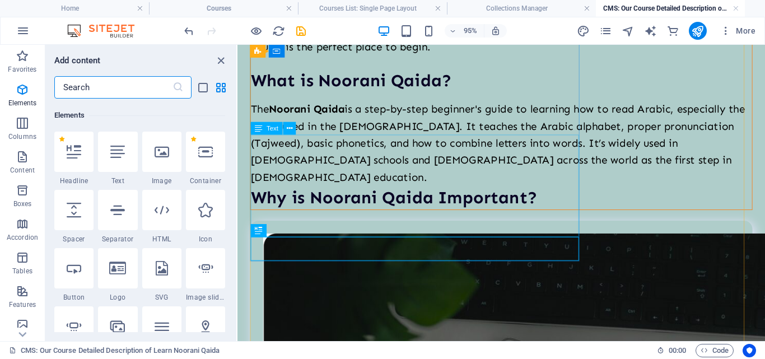
scroll to position [119, 0]
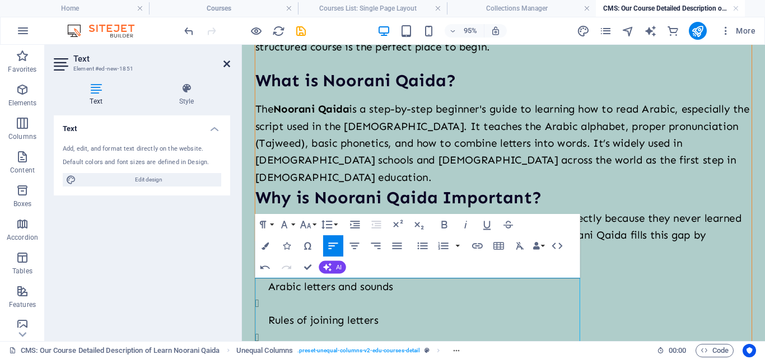
click at [227, 66] on icon at bounding box center [226, 63] width 7 height 9
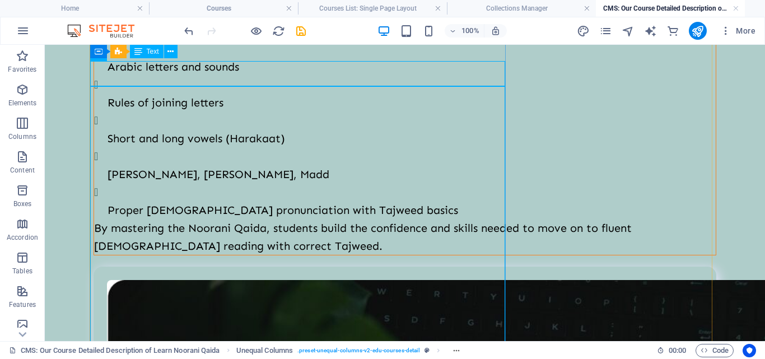
scroll to position [356, 0]
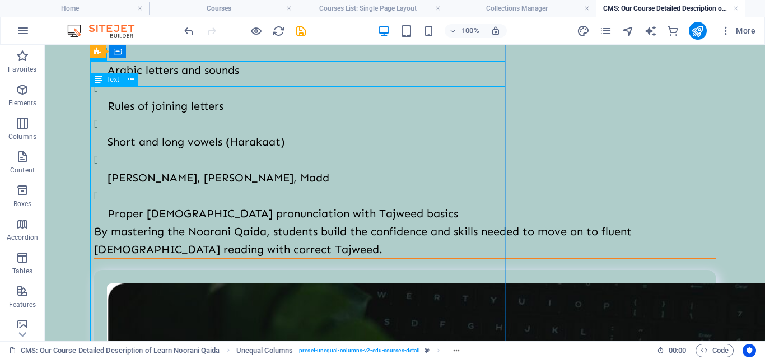
click at [103, 153] on div "Many students struggle to read the Quran correctly because they never learned t…" at bounding box center [405, 132] width 622 height 251
click at [102, 153] on div "Many students struggle to read the Quran correctly because they never learned t…" at bounding box center [405, 132] width 622 height 251
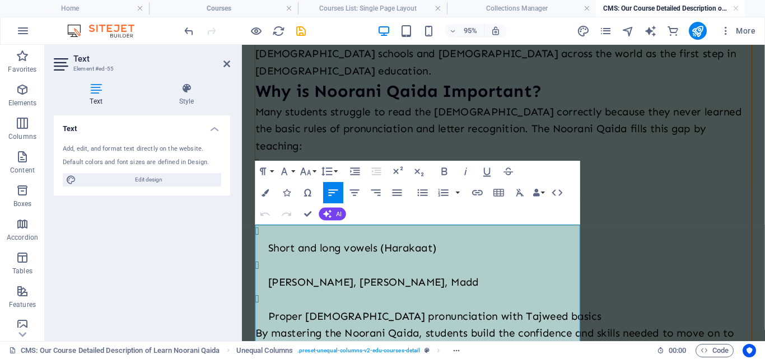
scroll to position [262, 0]
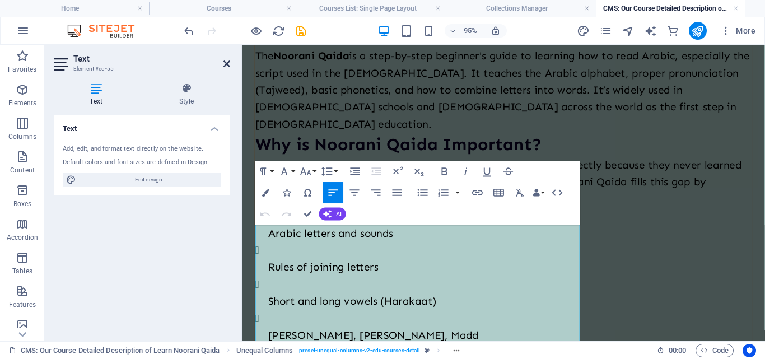
click at [223, 65] on icon at bounding box center [226, 63] width 7 height 9
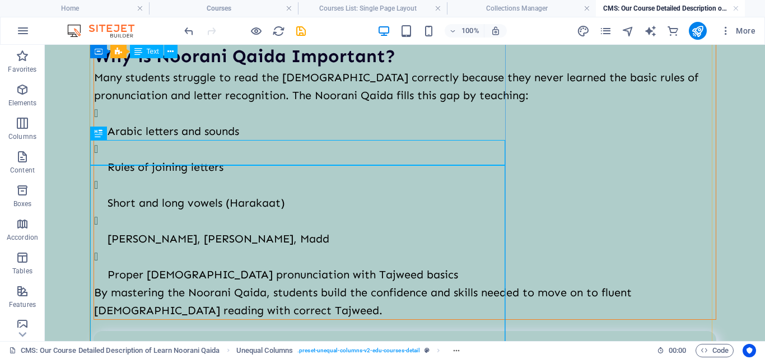
scroll to position [244, 0]
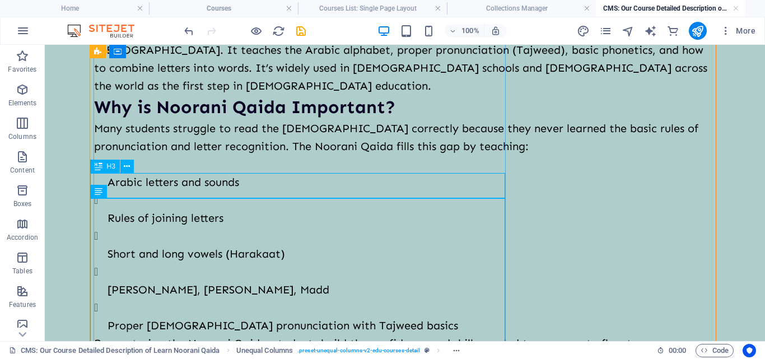
click at [134, 120] on div "Why is Noorani Qaida Important?" at bounding box center [405, 107] width 622 height 25
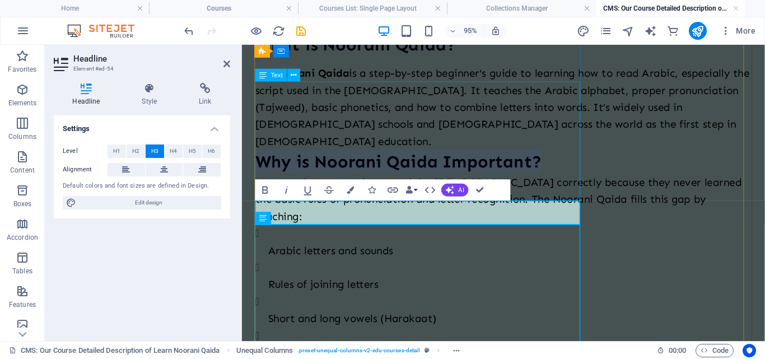
scroll to position [262, 0]
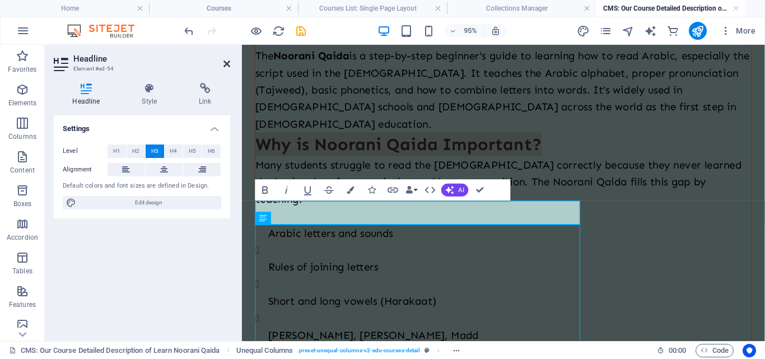
click at [227, 64] on icon at bounding box center [226, 63] width 7 height 9
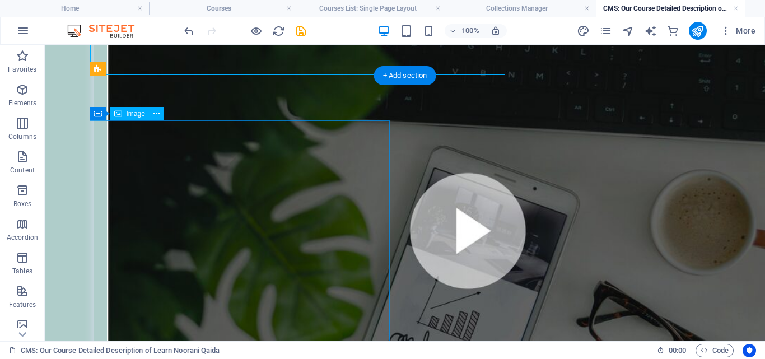
scroll to position [580, 0]
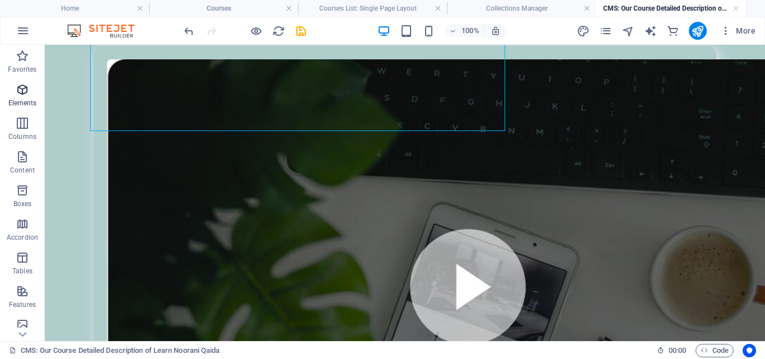
click at [29, 95] on icon "button" at bounding box center [22, 89] width 13 height 13
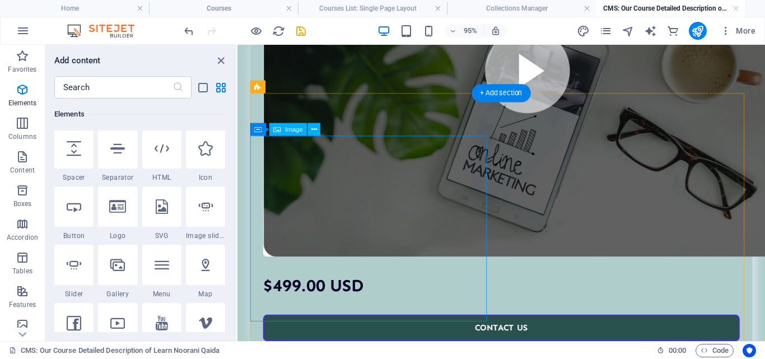
scroll to position [1308, 0]
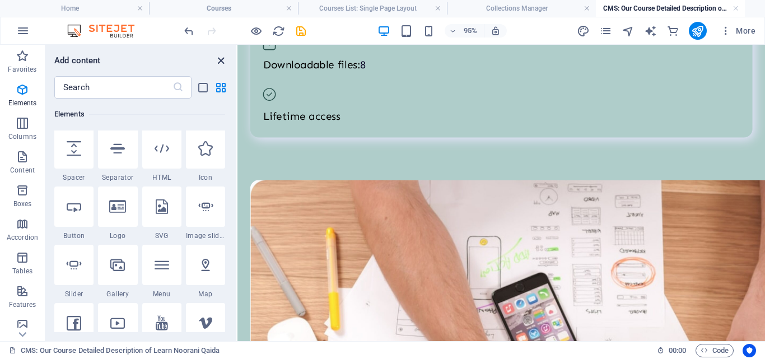
drag, startPoint x: 218, startPoint y: 62, endPoint x: 188, endPoint y: 55, distance: 30.6
click at [217, 63] on icon "close panel" at bounding box center [221, 60] width 13 height 13
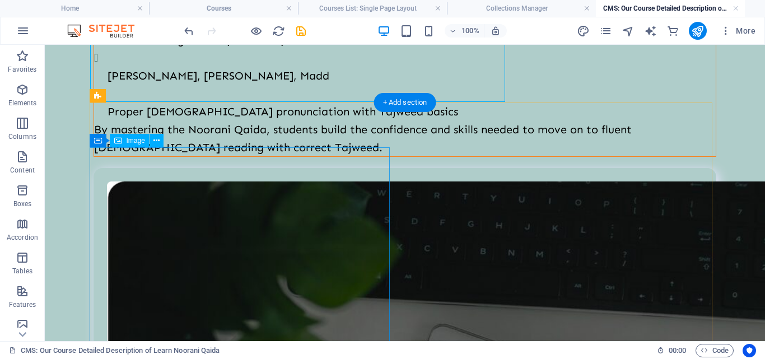
scroll to position [609, 0]
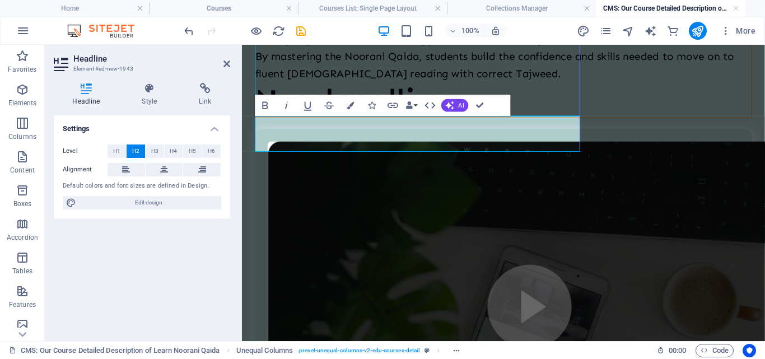
scroll to position [663, 0]
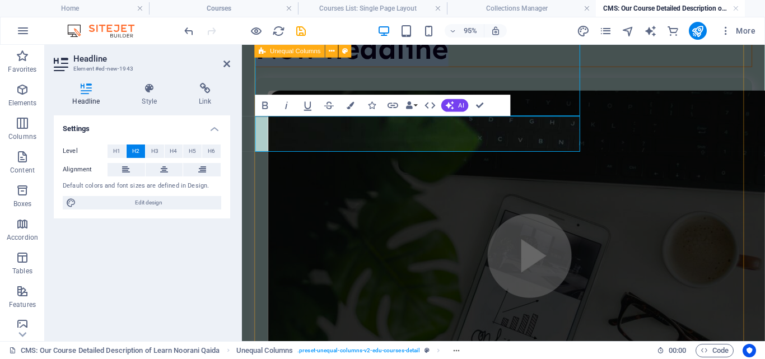
click at [267, 160] on div "Learn Noorani Qaida Online with Our Quran Academy Learning to read the Quran be…" at bounding box center [517, 132] width 524 height 1413
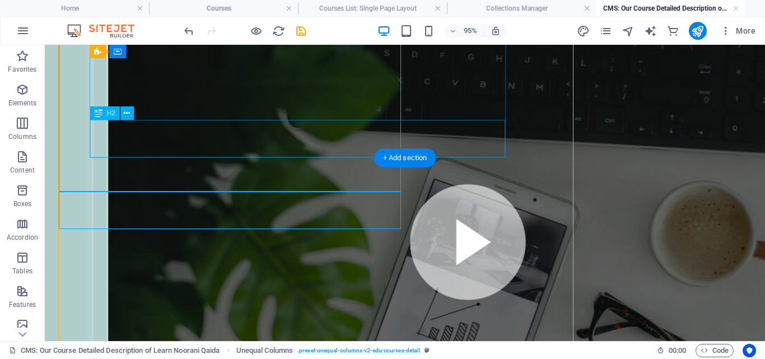
scroll to position [592, 0]
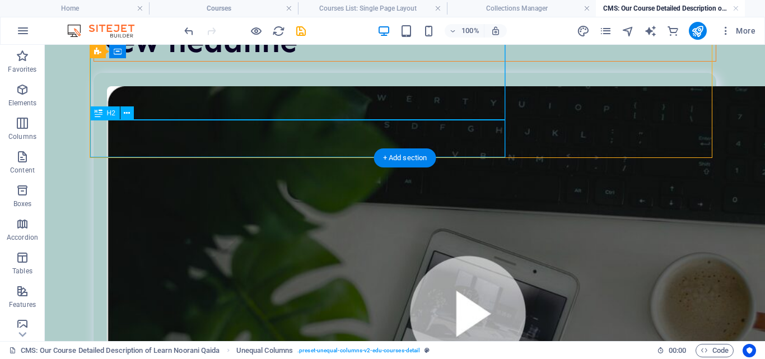
click at [230, 60] on div "New headline" at bounding box center [405, 42] width 622 height 38
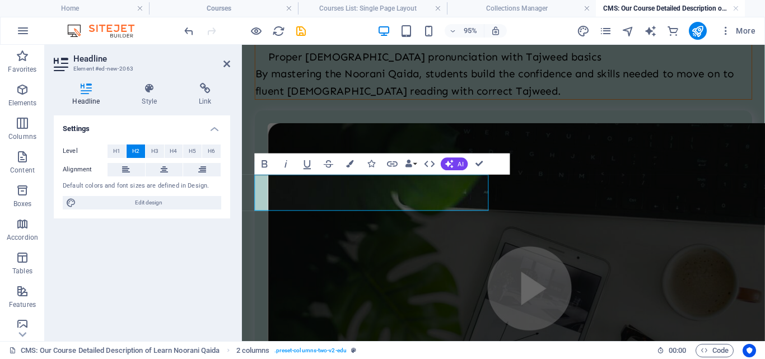
scroll to position [1273, 0]
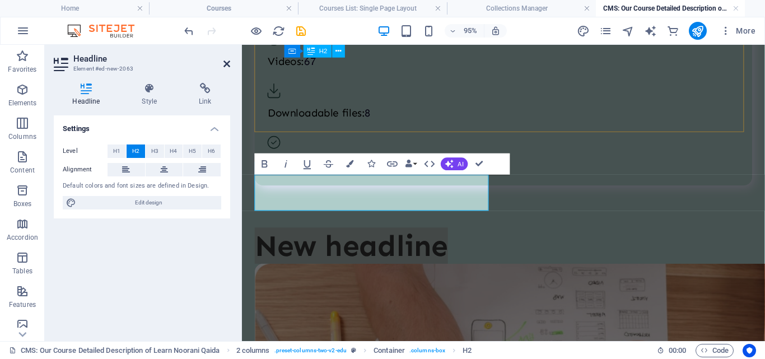
click at [226, 64] on icon at bounding box center [226, 63] width 7 height 9
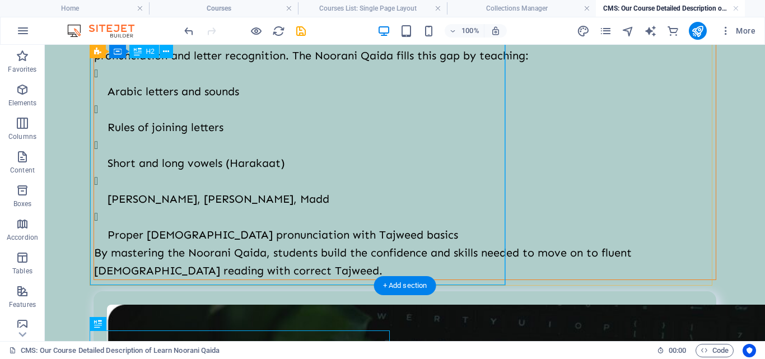
scroll to position [559, 0]
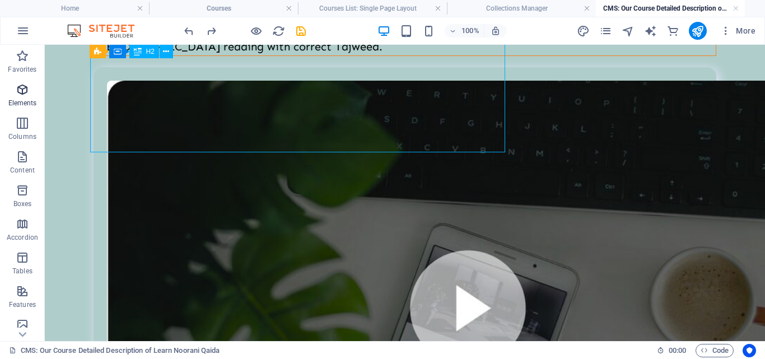
click at [4, 94] on span "Elements" at bounding box center [22, 96] width 45 height 27
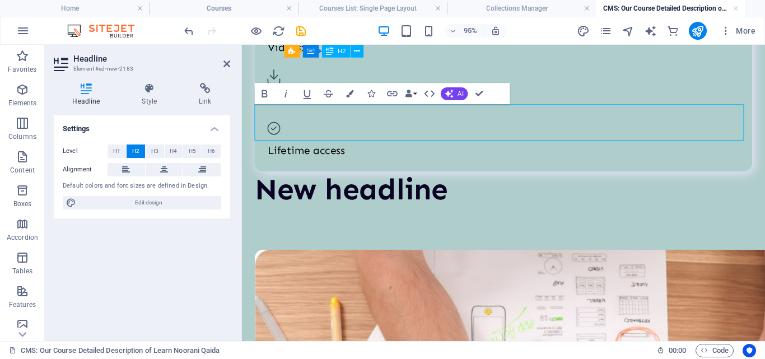
scroll to position [1302, 0]
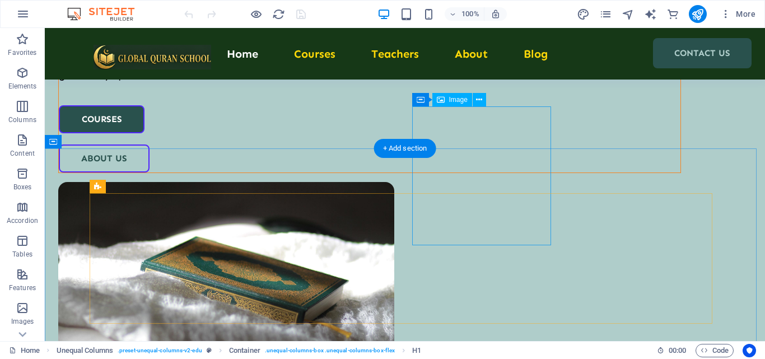
scroll to position [336, 0]
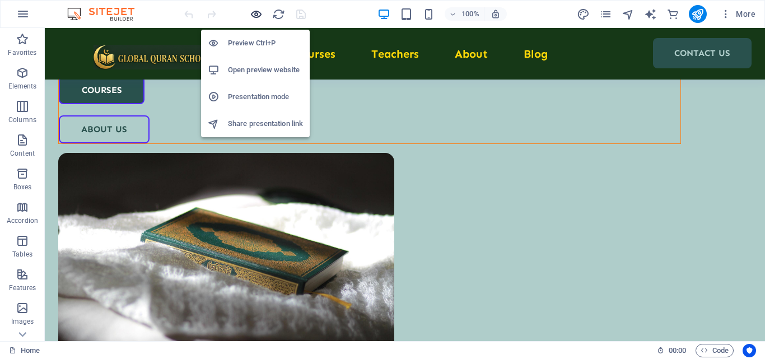
click at [257, 8] on icon "button" at bounding box center [256, 14] width 13 height 13
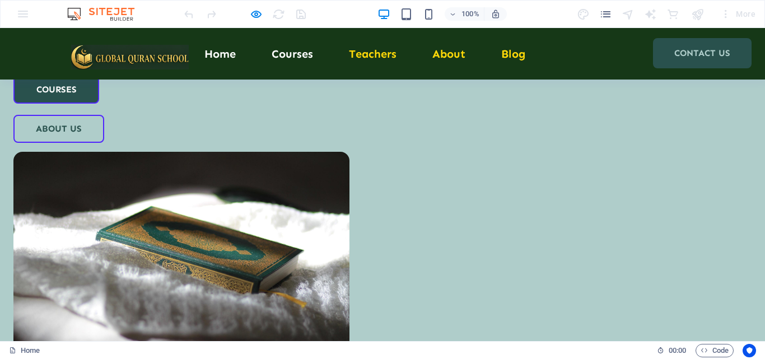
click at [284, 49] on link "Courses" at bounding box center [292, 53] width 41 height 11
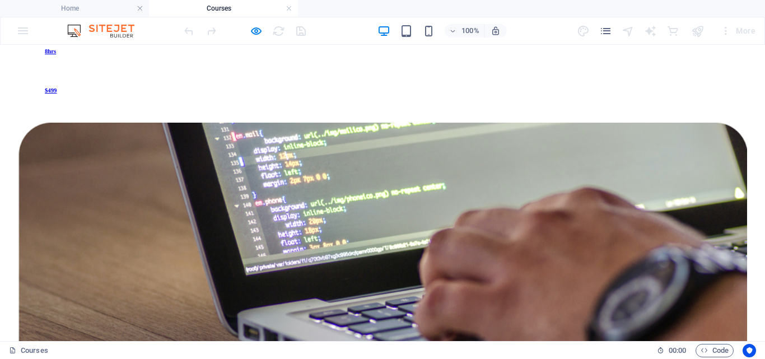
scroll to position [1288, 0]
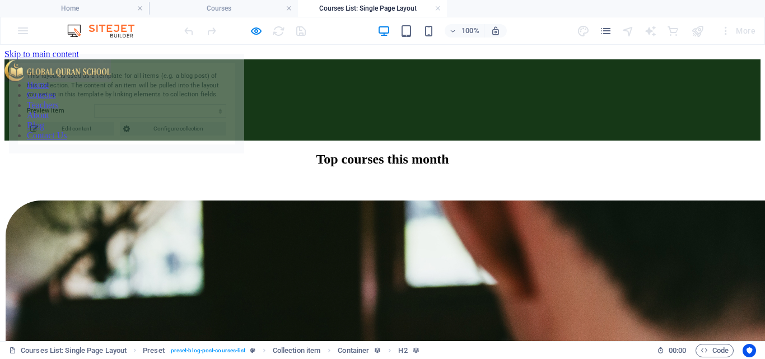
scroll to position [0, 0]
select select "68d399a4fee31641ca0a4f90"
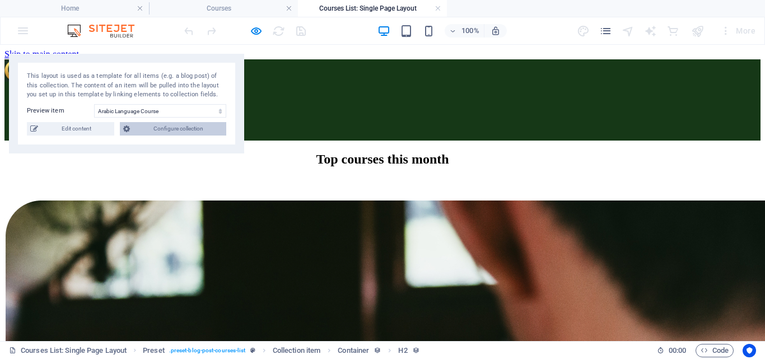
click at [130, 127] on icon at bounding box center [126, 128] width 7 height 13
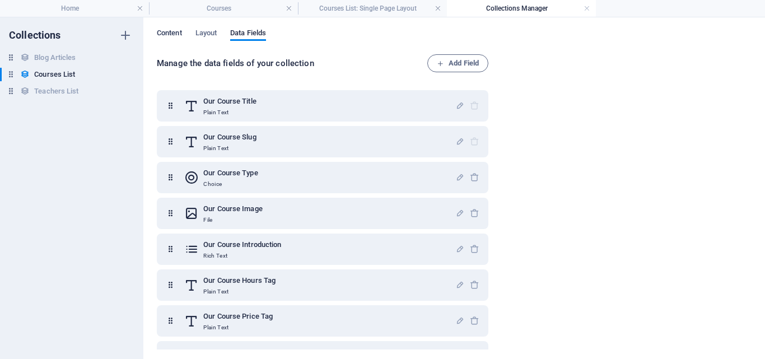
click at [175, 36] on span "Content" at bounding box center [169, 34] width 25 height 16
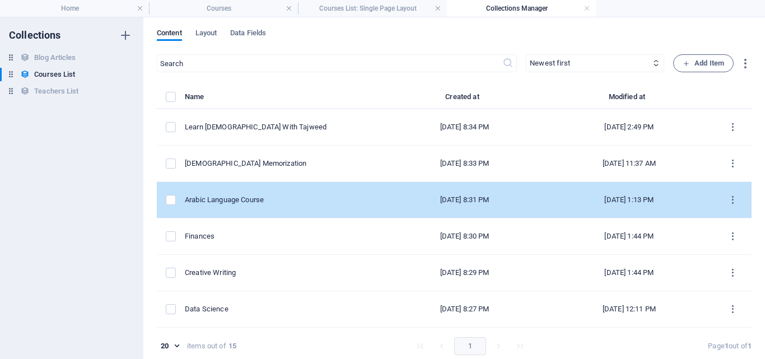
click at [247, 199] on div "Arabic Language Course" at bounding box center [280, 200] width 191 height 10
select select "Arabic Language Course"
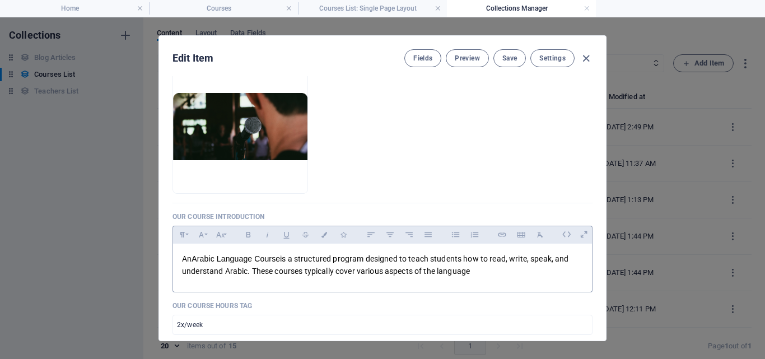
scroll to position [224, 0]
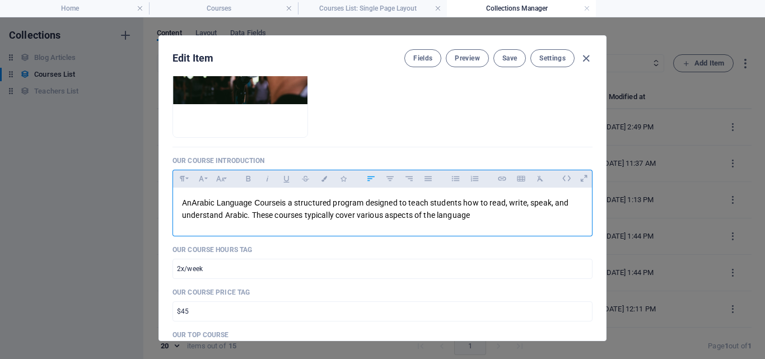
drag, startPoint x: 475, startPoint y: 215, endPoint x: 178, endPoint y: 199, distance: 297.3
click at [178, 199] on div "An Arabic Language Course is a structured program designed to teach students ho…" at bounding box center [382, 209] width 419 height 43
copy p "An Arabic Language Course is a structured program designed to teach students ho…"
drag, startPoint x: 473, startPoint y: 217, endPoint x: 178, endPoint y: 197, distance: 295.9
click at [178, 197] on div "​ An Arabic Language Course is a structured program designed to teach students …" at bounding box center [382, 209] width 419 height 43
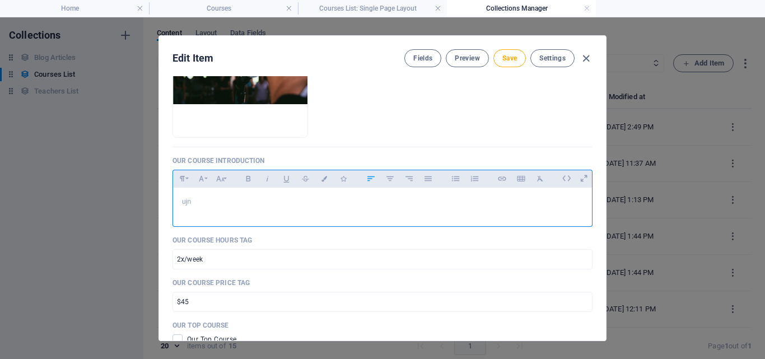
drag, startPoint x: 193, startPoint y: 199, endPoint x: 173, endPoint y: 200, distance: 20.2
click at [173, 200] on div "ujn" at bounding box center [382, 205] width 419 height 34
click at [198, 207] on p "ujn" at bounding box center [382, 202] width 401 height 11
drag, startPoint x: 192, startPoint y: 204, endPoint x: 176, endPoint y: 205, distance: 16.3
click at [176, 205] on div "ujn" at bounding box center [382, 205] width 419 height 34
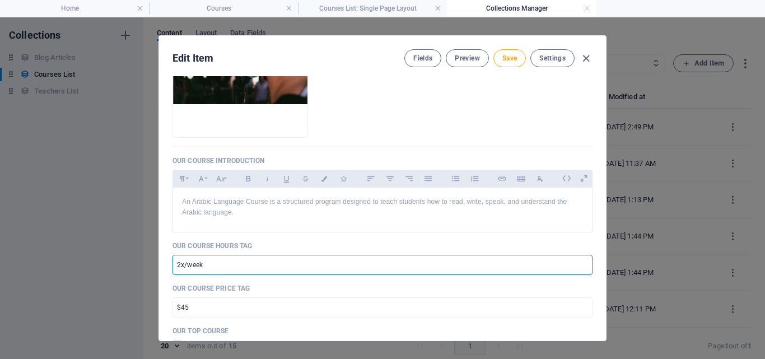
drag, startPoint x: 204, startPoint y: 267, endPoint x: 171, endPoint y: 264, distance: 32.7
click at [173, 264] on input "2x/week" at bounding box center [383, 265] width 420 height 20
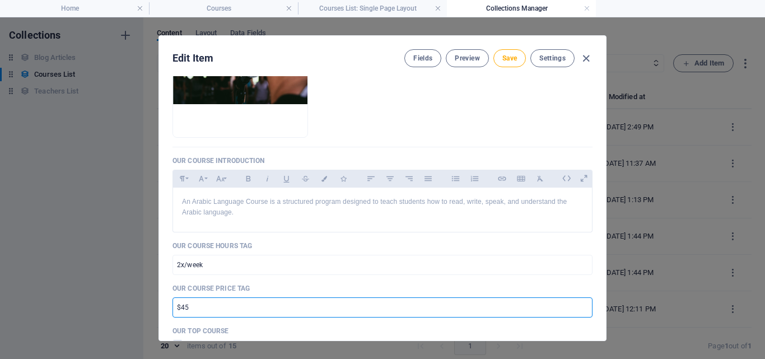
drag, startPoint x: 196, startPoint y: 310, endPoint x: 176, endPoint y: 311, distance: 20.2
click at [176, 311] on input "$45" at bounding box center [383, 307] width 420 height 20
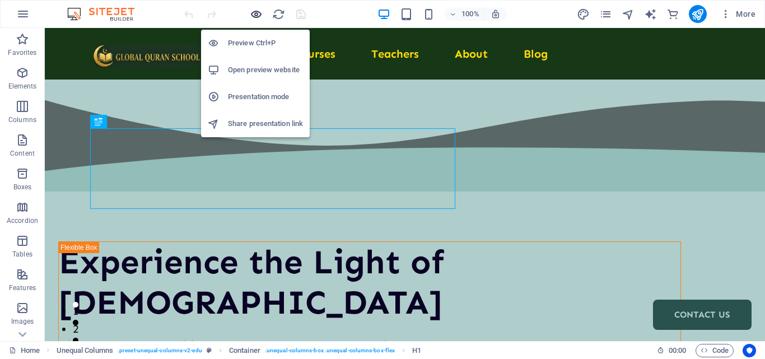
click at [255, 10] on icon "button" at bounding box center [256, 14] width 13 height 13
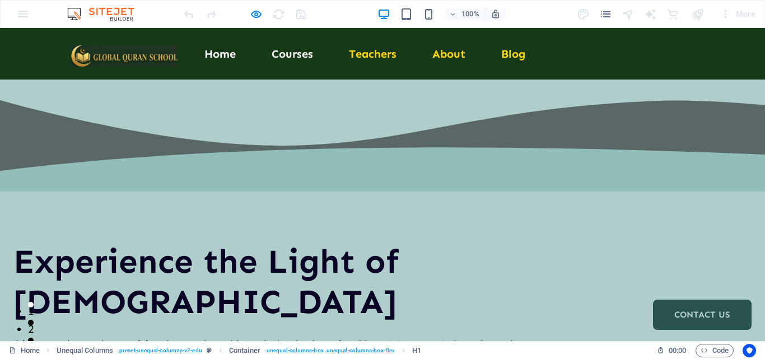
click at [288, 55] on link "Courses" at bounding box center [292, 53] width 41 height 11
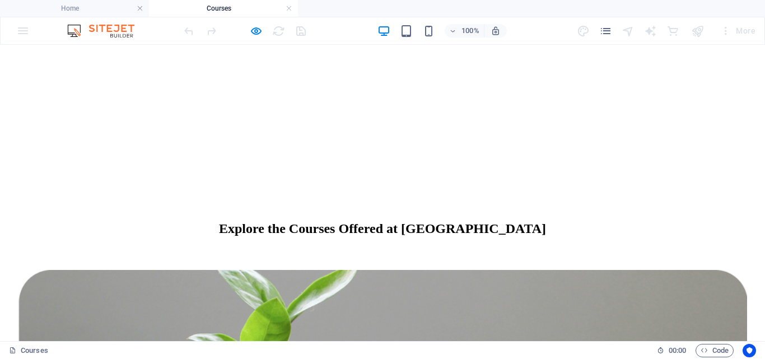
scroll to position [616, 0]
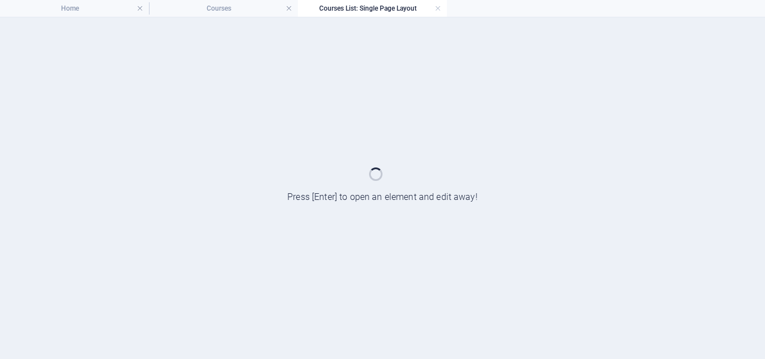
scroll to position [0, 0]
click at [208, 252] on div at bounding box center [382, 188] width 765 height 342
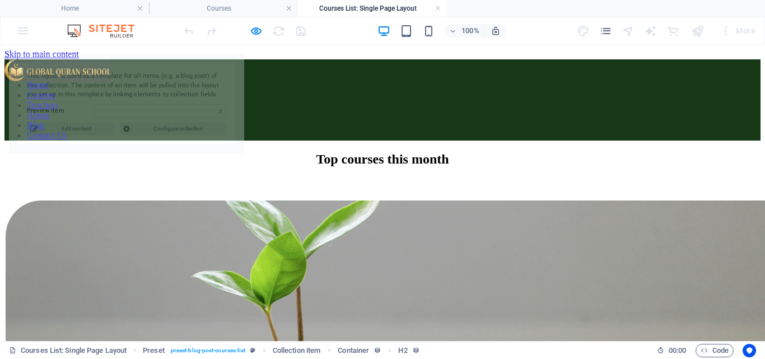
select select "68d399a4fee31641ca0a4f8a"
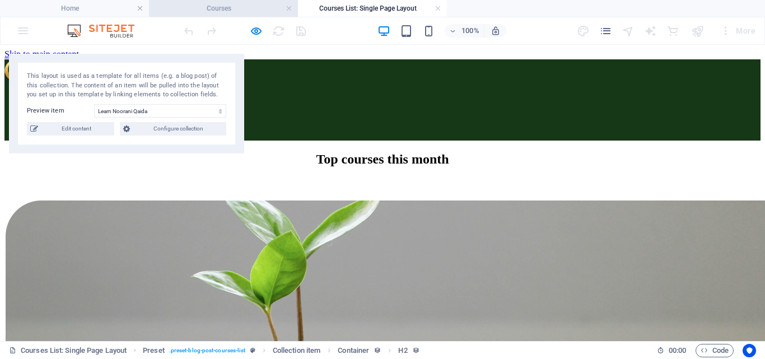
click at [216, 12] on h4 "Courses" at bounding box center [223, 8] width 149 height 12
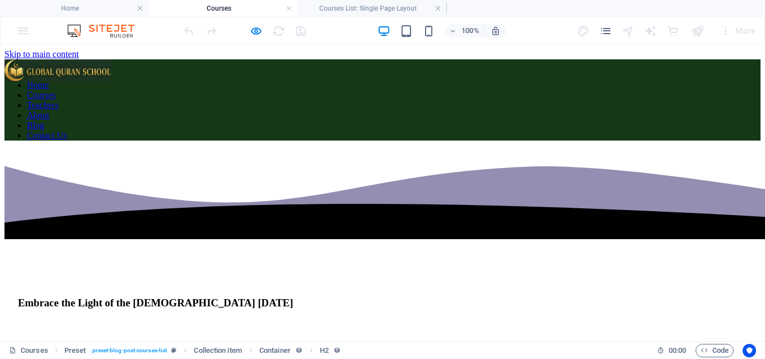
scroll to position [616, 0]
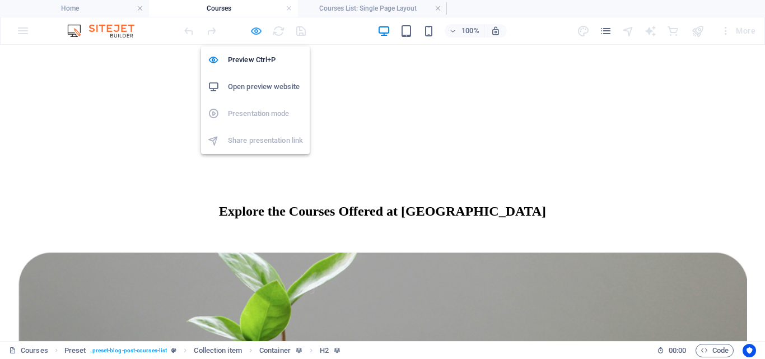
click at [253, 26] on icon "button" at bounding box center [256, 31] width 13 height 13
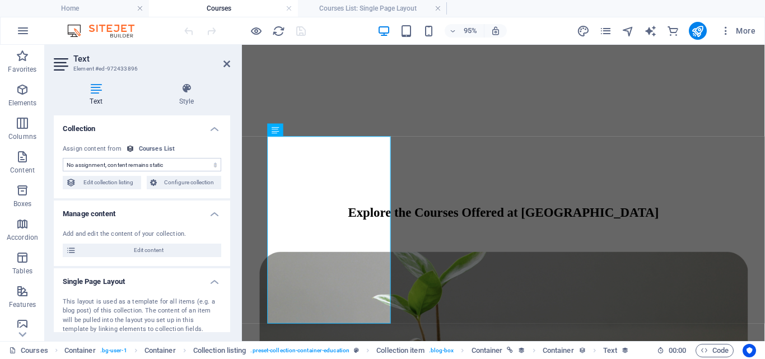
select select "our-course-introduction"
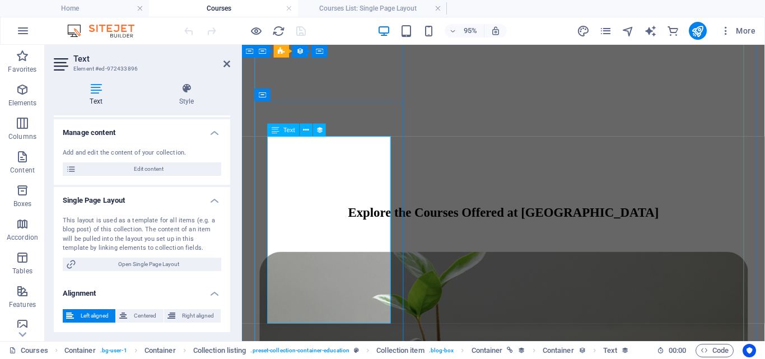
click at [307, 124] on icon at bounding box center [307, 129] width 6 height 11
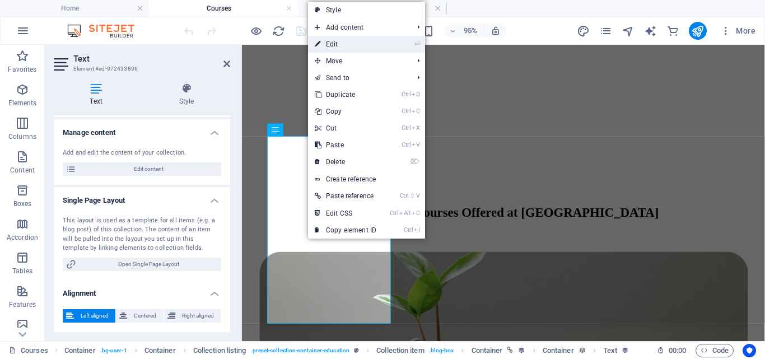
click at [359, 46] on link "⏎ Edit" at bounding box center [345, 44] width 75 height 17
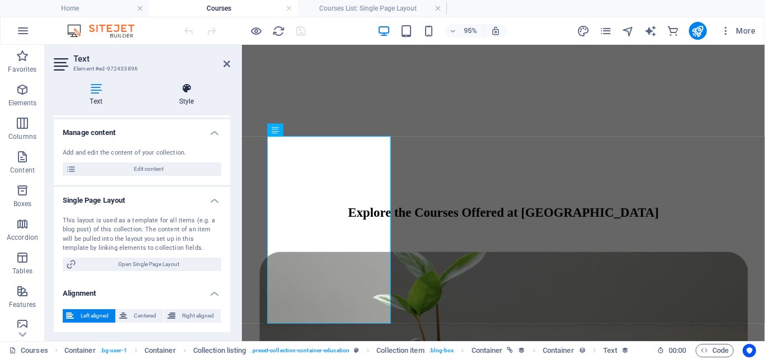
click at [186, 93] on icon at bounding box center [186, 88] width 87 height 11
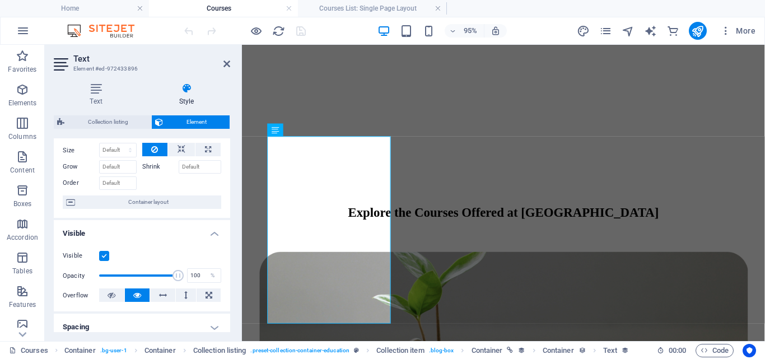
scroll to position [0, 0]
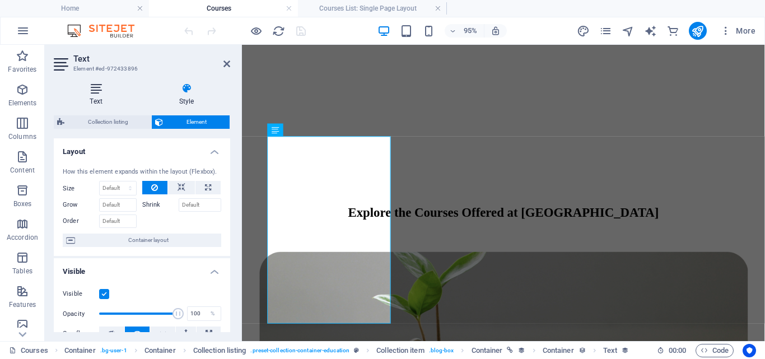
click at [86, 85] on icon at bounding box center [96, 88] width 85 height 11
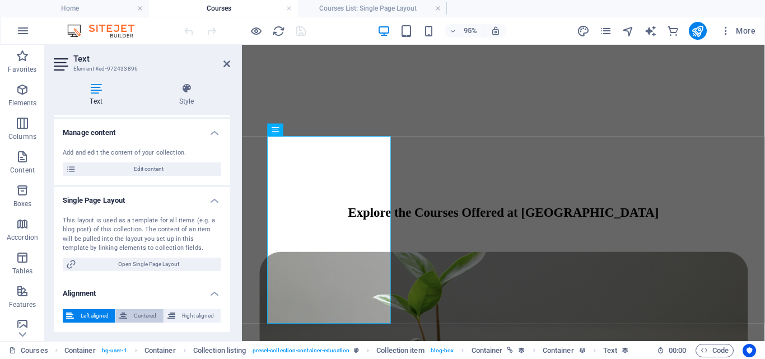
click at [134, 316] on span "Centered" at bounding box center [145, 315] width 29 height 13
click at [101, 316] on span "Left aligned" at bounding box center [94, 315] width 35 height 13
click at [177, 198] on h4 "Single Page Layout" at bounding box center [142, 197] width 176 height 20
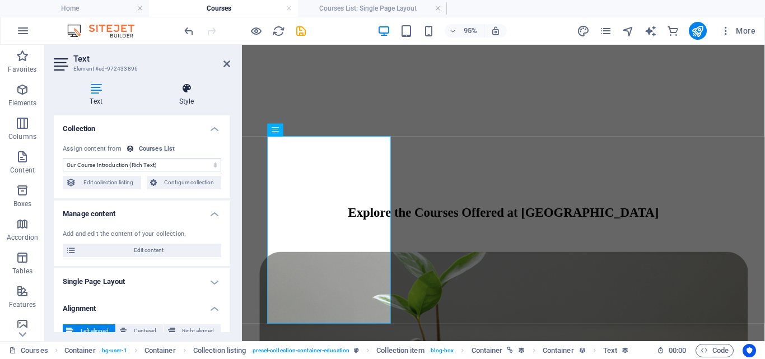
click at [172, 91] on icon at bounding box center [186, 88] width 87 height 11
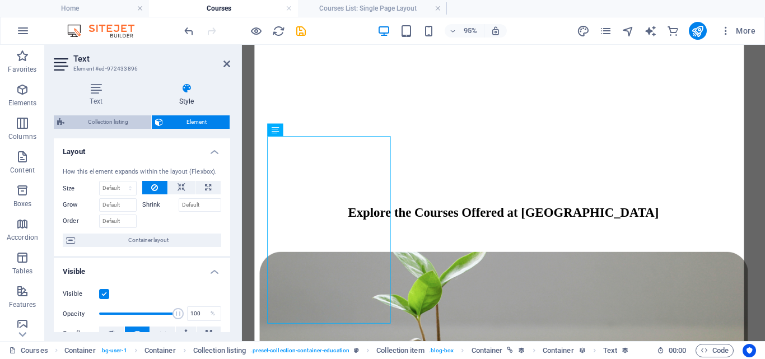
click at [129, 118] on span "Collection listing" at bounding box center [108, 121] width 80 height 13
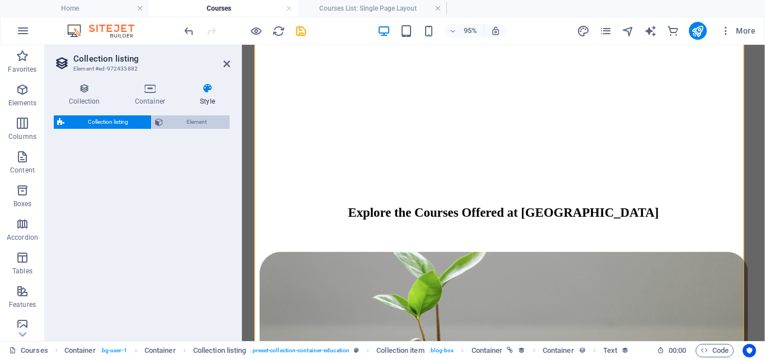
select select "rem"
select select "px"
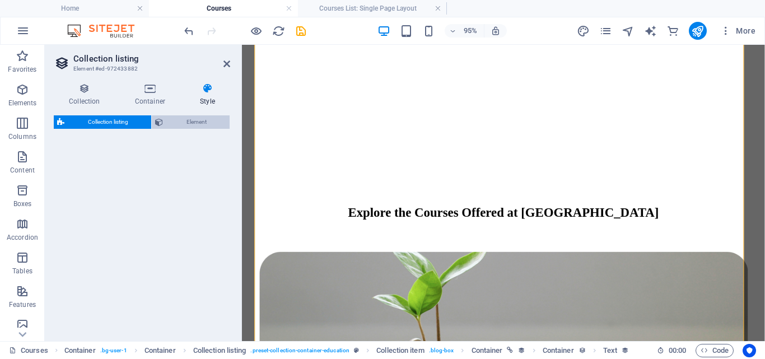
select select "px"
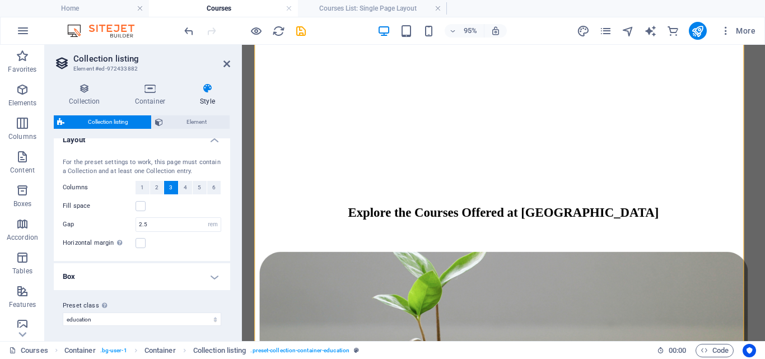
scroll to position [15, 0]
click at [129, 281] on h4 "Box" at bounding box center [142, 273] width 176 height 27
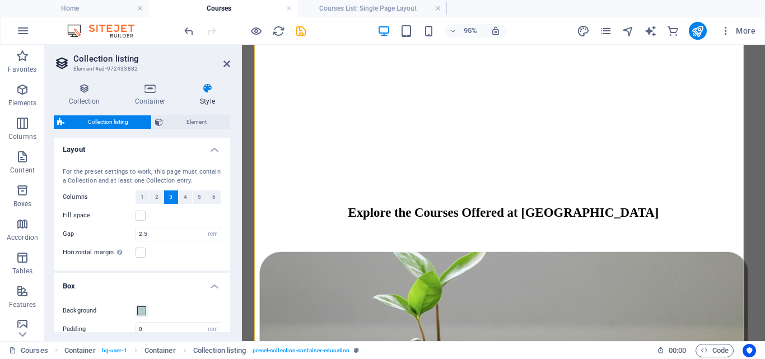
scroll to position [0, 0]
click at [202, 128] on span "Element" at bounding box center [196, 121] width 60 height 13
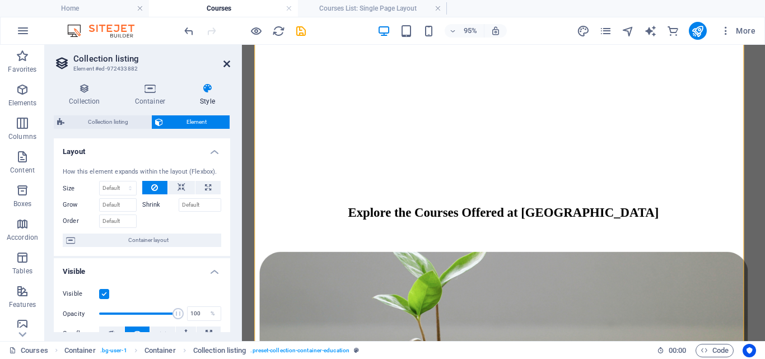
click at [225, 64] on icon at bounding box center [226, 63] width 7 height 9
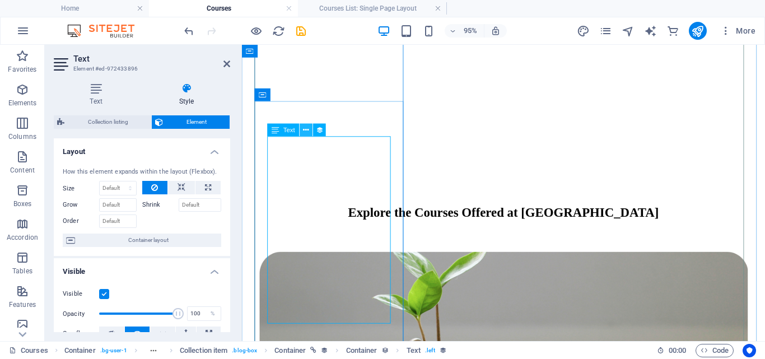
click at [304, 130] on icon at bounding box center [307, 129] width 6 height 11
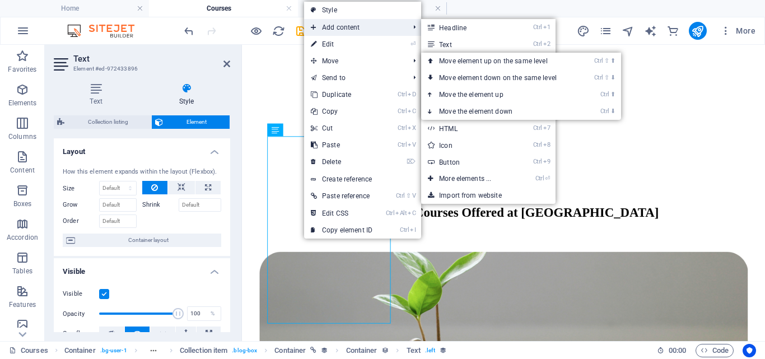
click at [330, 33] on span "Add content" at bounding box center [354, 27] width 100 height 17
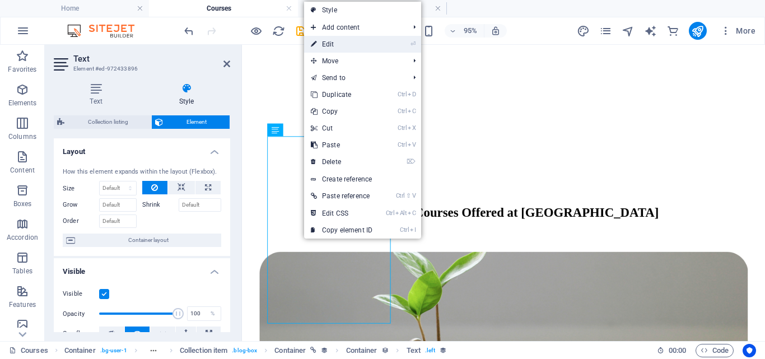
click at [330, 43] on link "⏎ Edit" at bounding box center [341, 44] width 75 height 17
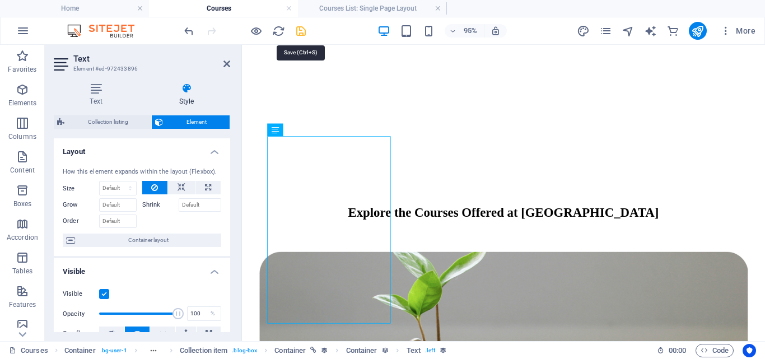
click at [299, 27] on icon "save" at bounding box center [301, 31] width 13 height 13
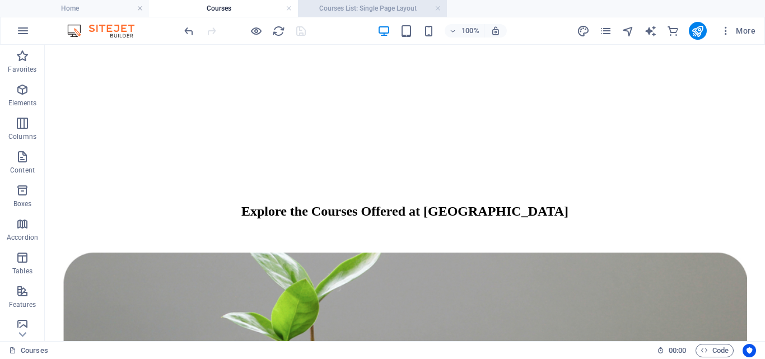
click at [351, 6] on h4 "Courses List: Single Page Layout" at bounding box center [372, 8] width 149 height 12
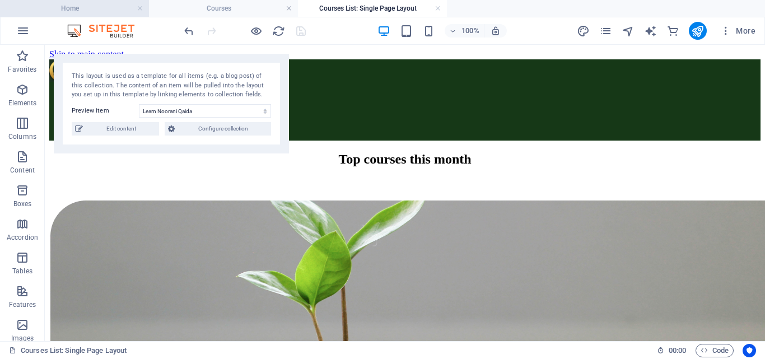
click at [105, 11] on h4 "Home" at bounding box center [74, 8] width 149 height 12
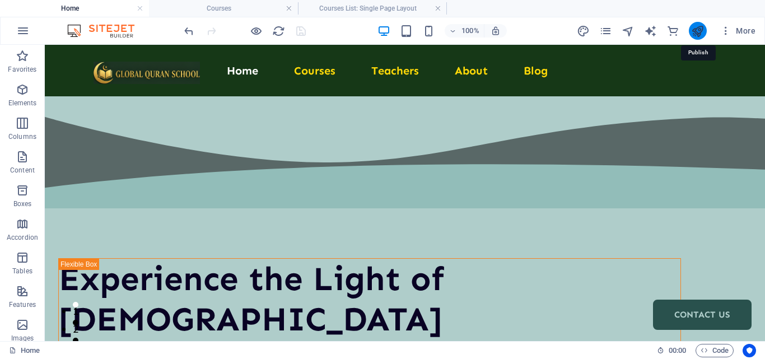
click at [695, 33] on icon "publish" at bounding box center [697, 31] width 13 height 13
